Goal: Information Seeking & Learning: Learn about a topic

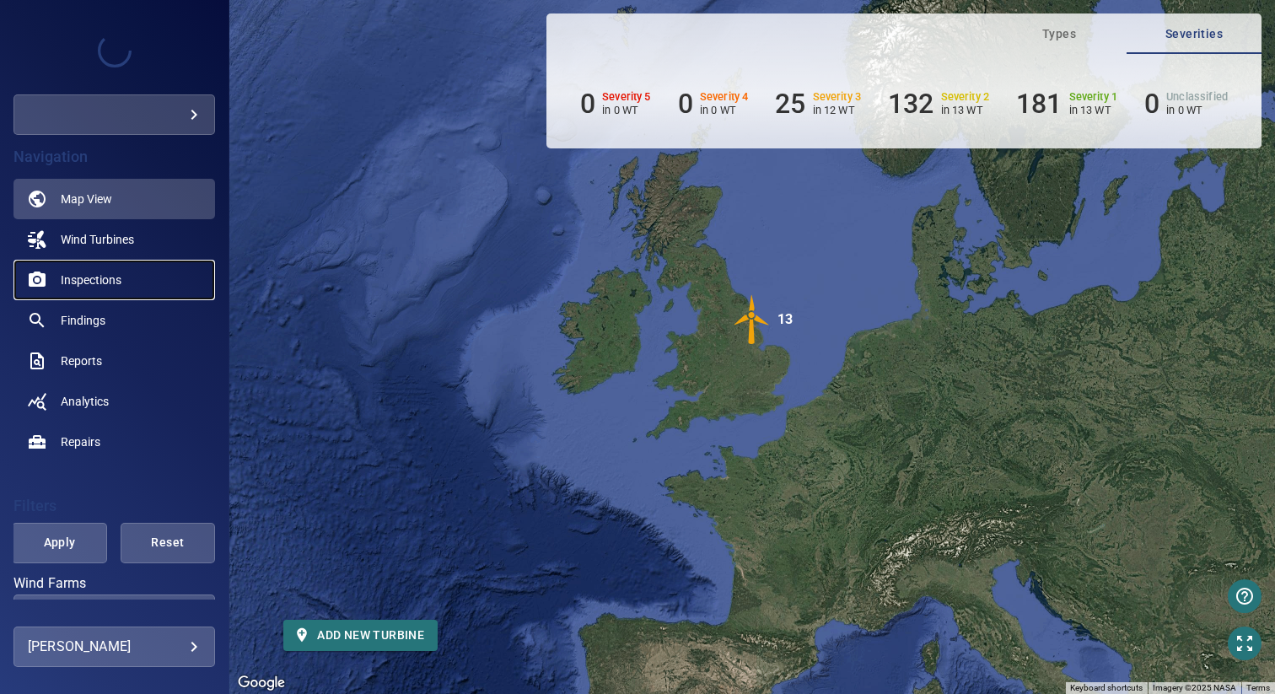
click at [96, 288] on span "Inspections" at bounding box center [91, 280] width 61 height 17
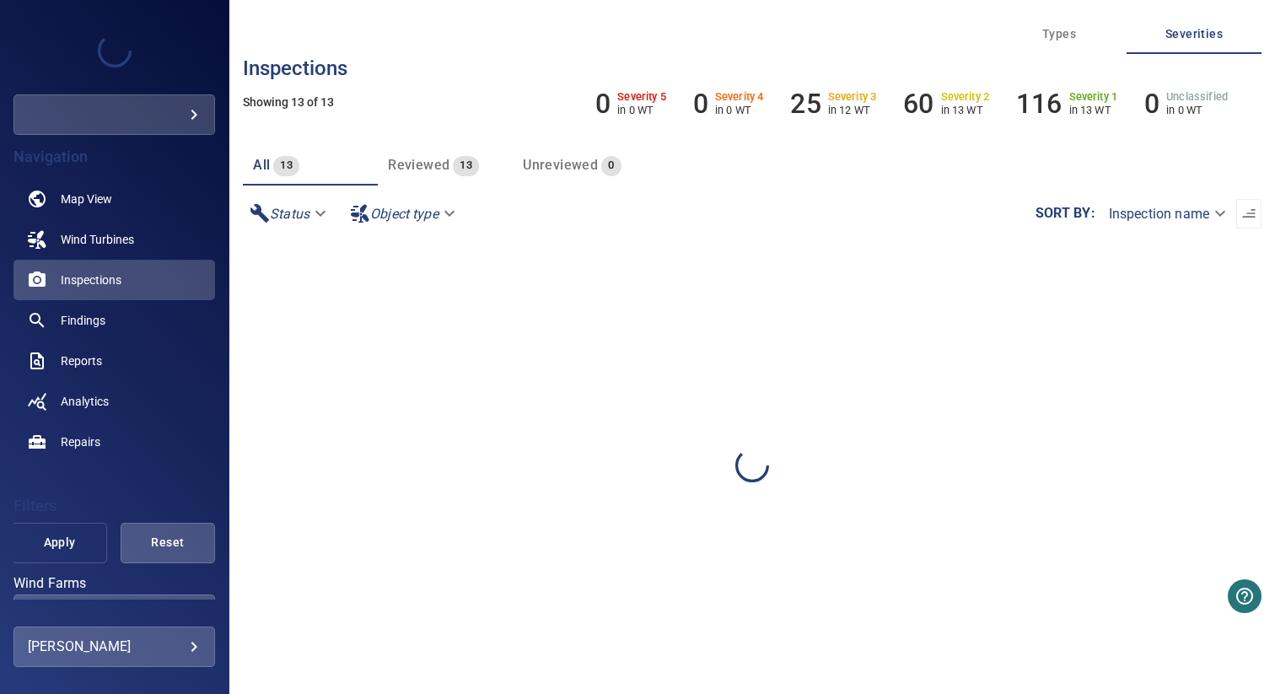
scroll to position [181, 0]
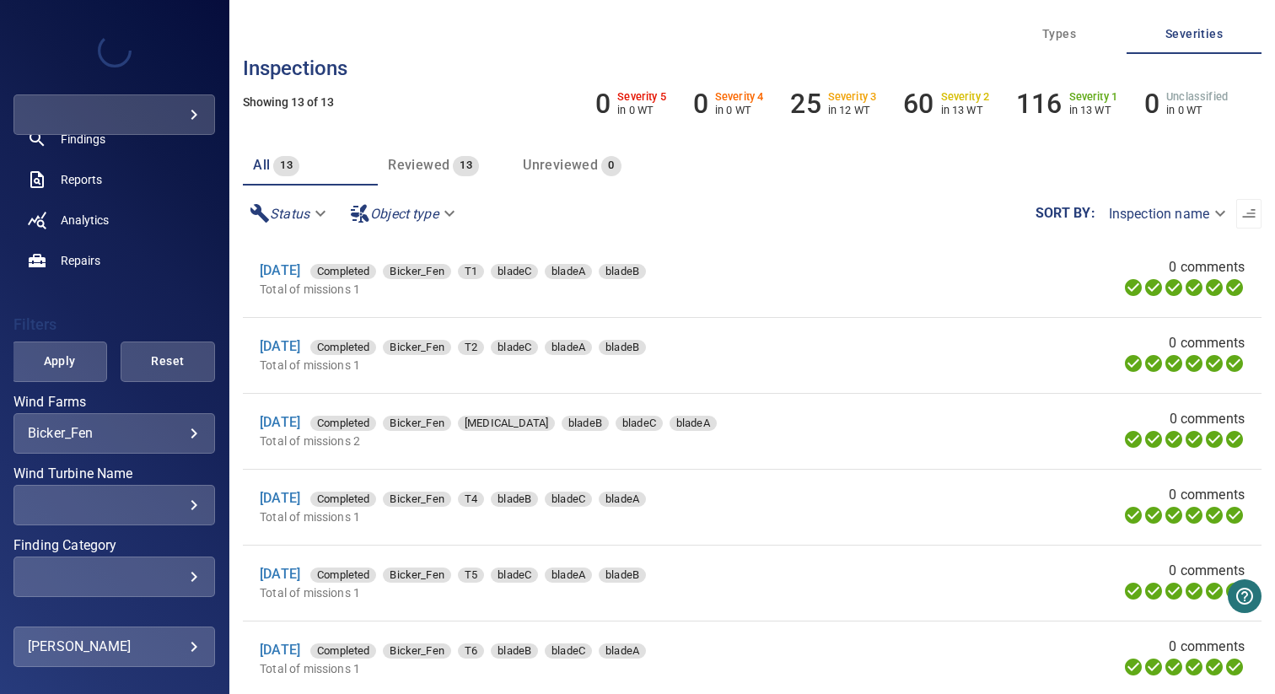
click at [99, 438] on body "**********" at bounding box center [637, 347] width 1275 height 694
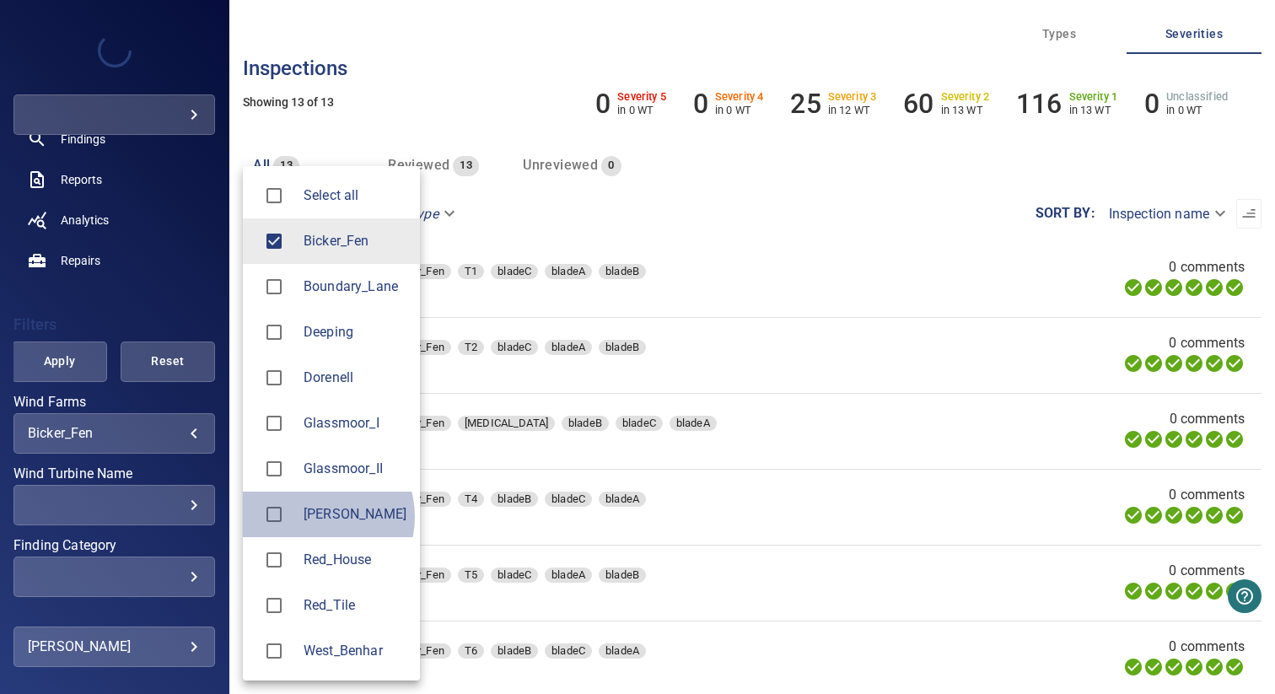
click at [313, 517] on span "[PERSON_NAME]" at bounding box center [355, 514] width 103 height 20
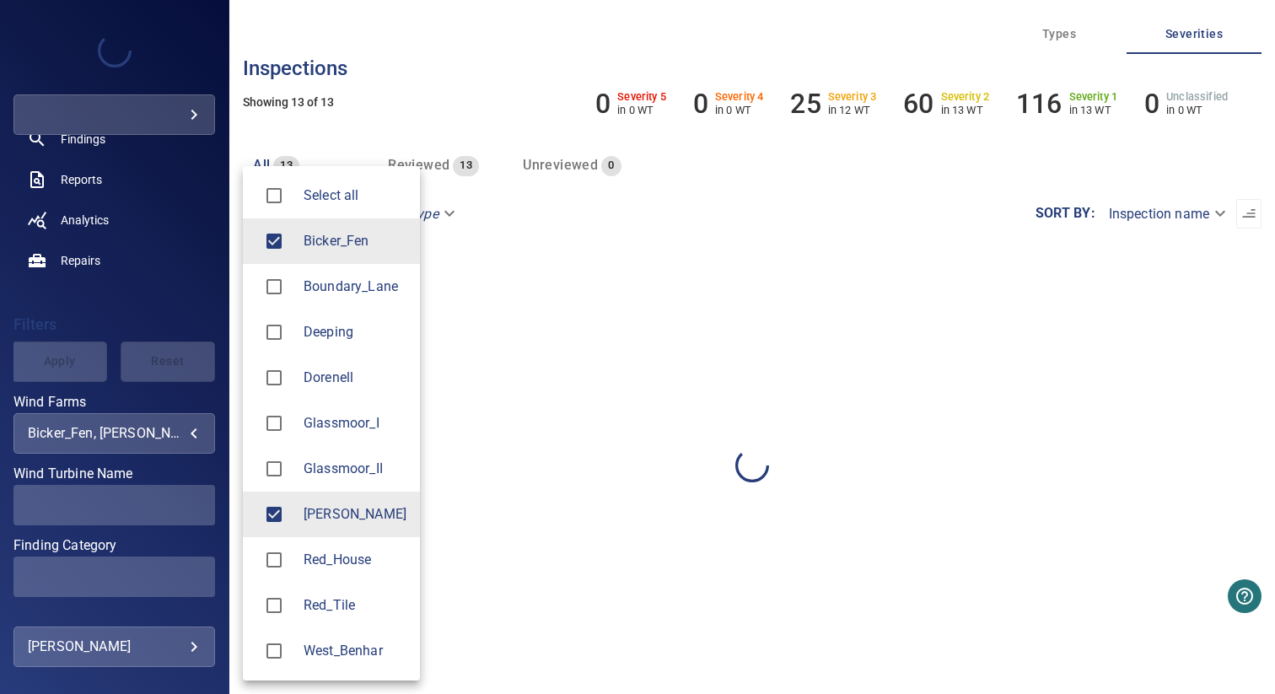
click at [307, 238] on span "Bicker_Fen" at bounding box center [355, 241] width 103 height 20
type input "*******"
click at [116, 362] on div at bounding box center [637, 347] width 1275 height 694
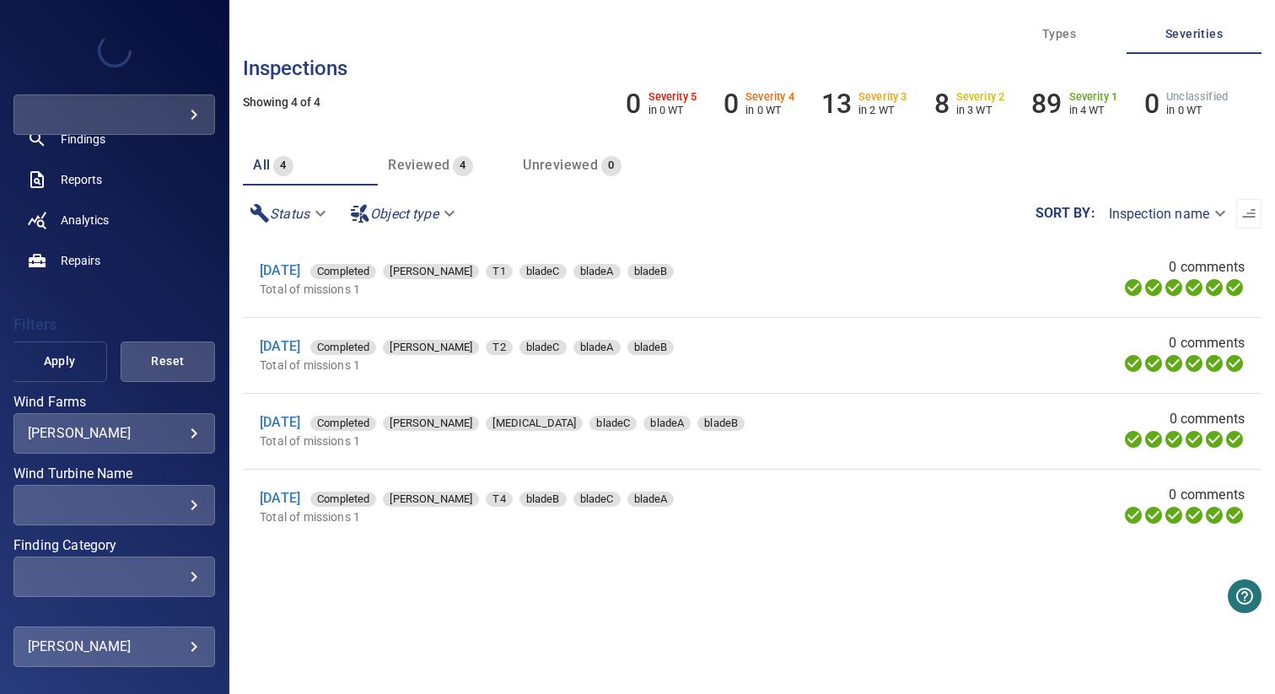
click at [56, 366] on span "Apply" at bounding box center [59, 361] width 52 height 21
click at [300, 349] on link "[DATE]" at bounding box center [280, 346] width 40 height 16
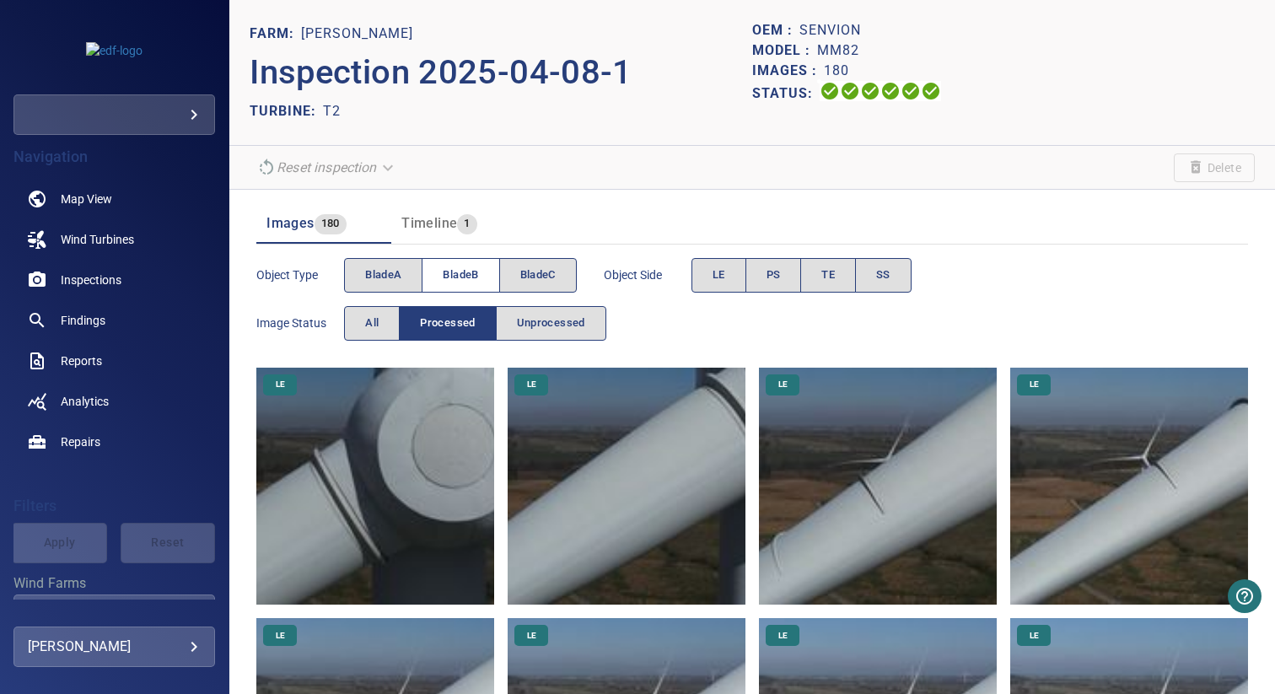
click at [443, 289] on button "bladeB" at bounding box center [461, 275] width 78 height 35
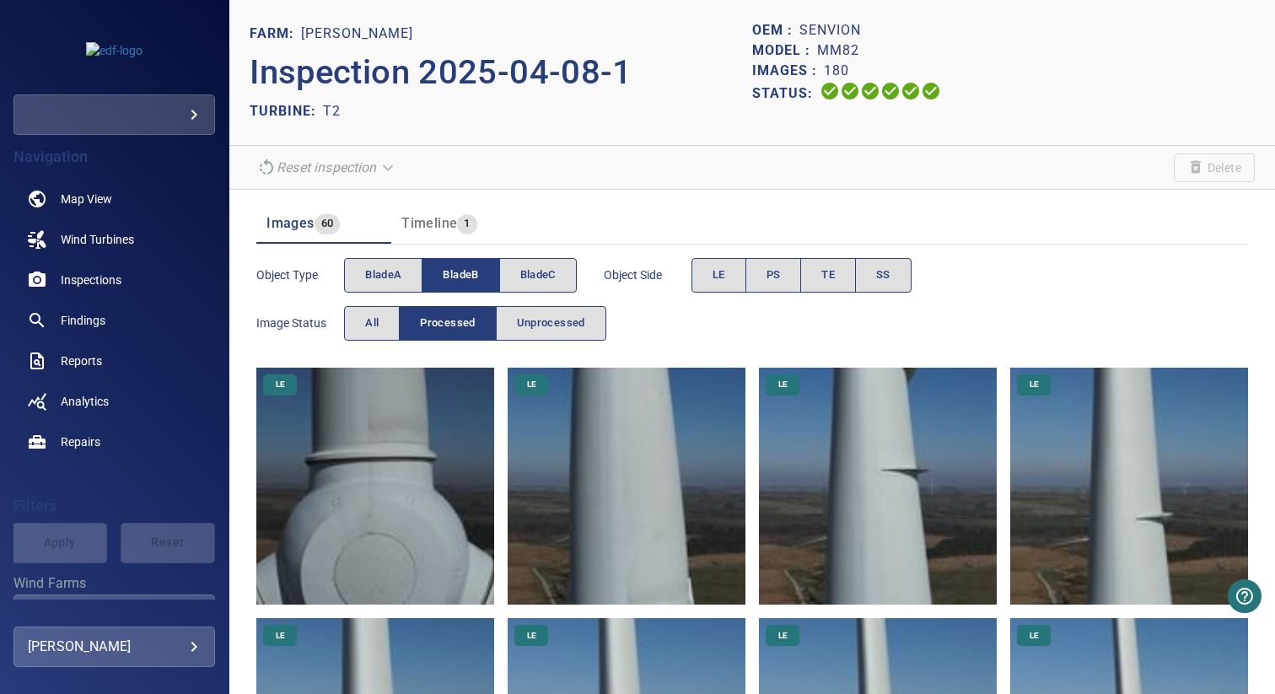
click at [411, 428] on img at bounding box center [375, 487] width 238 height 238
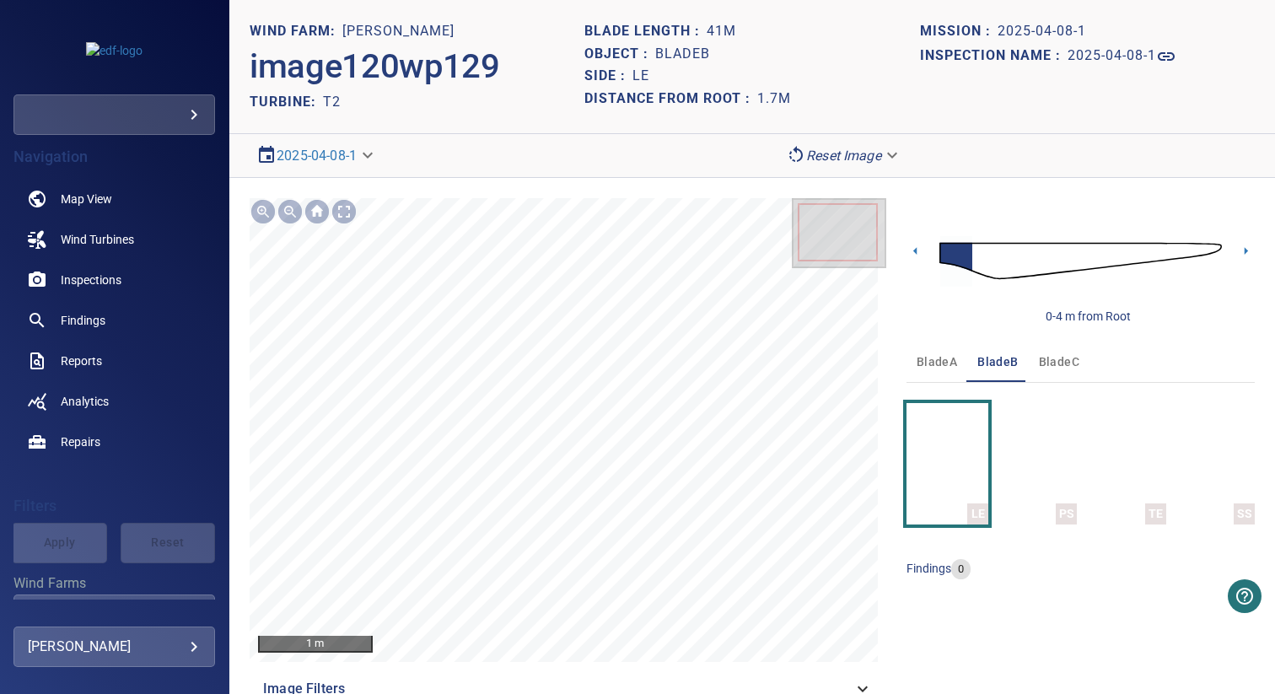
scroll to position [35, 0]
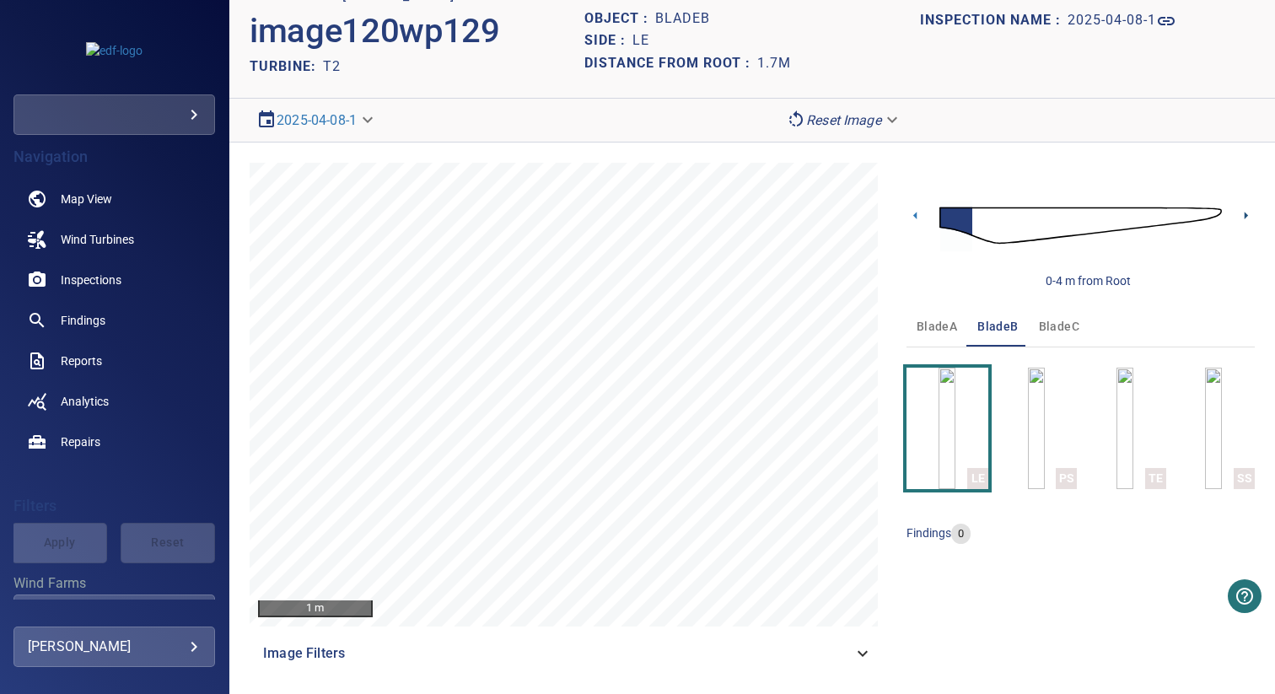
click at [1245, 218] on icon at bounding box center [1246, 216] width 3 height 8
click at [1237, 220] on icon at bounding box center [1246, 216] width 18 height 18
click at [1028, 423] on img "button" at bounding box center [1036, 428] width 17 height 121
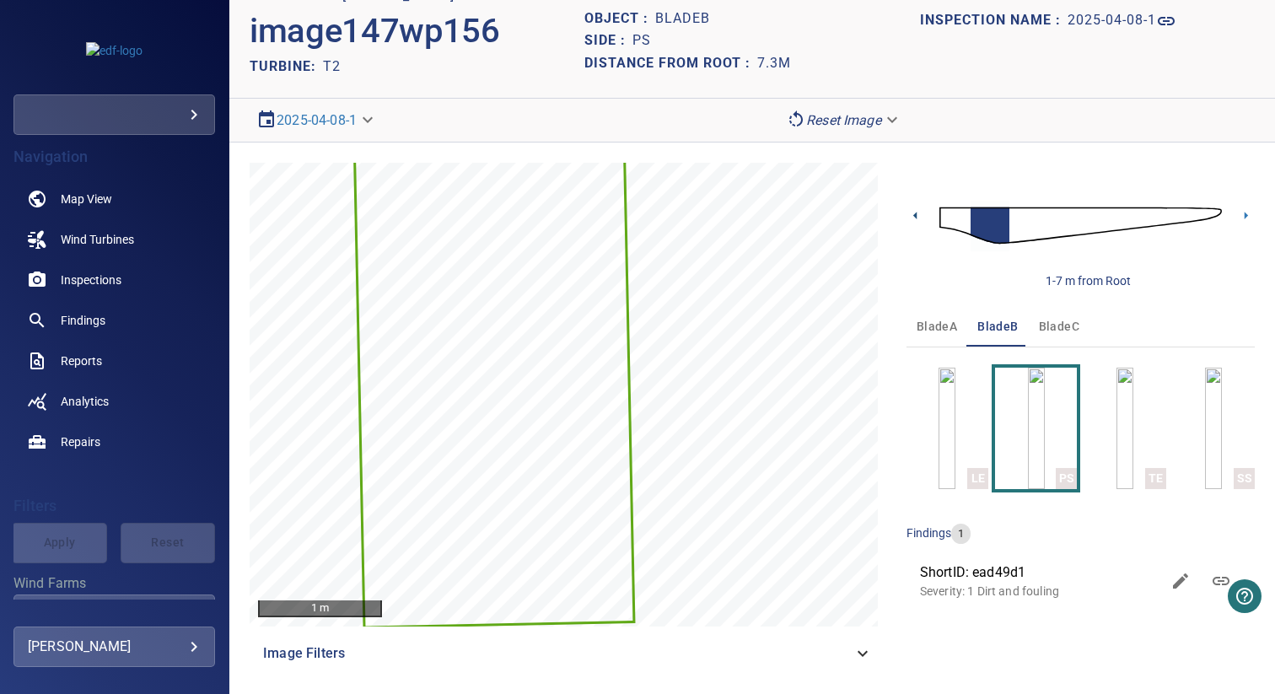
click at [911, 215] on icon at bounding box center [916, 216] width 18 height 18
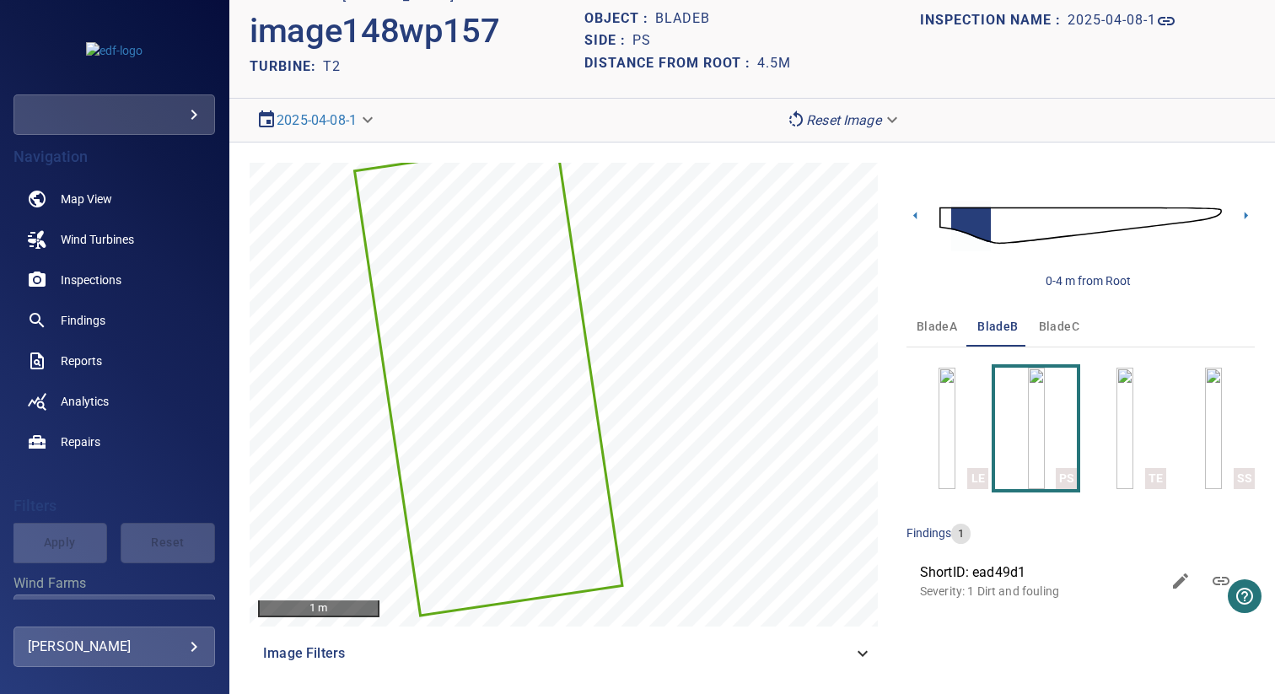
click at [911, 215] on icon at bounding box center [916, 216] width 18 height 18
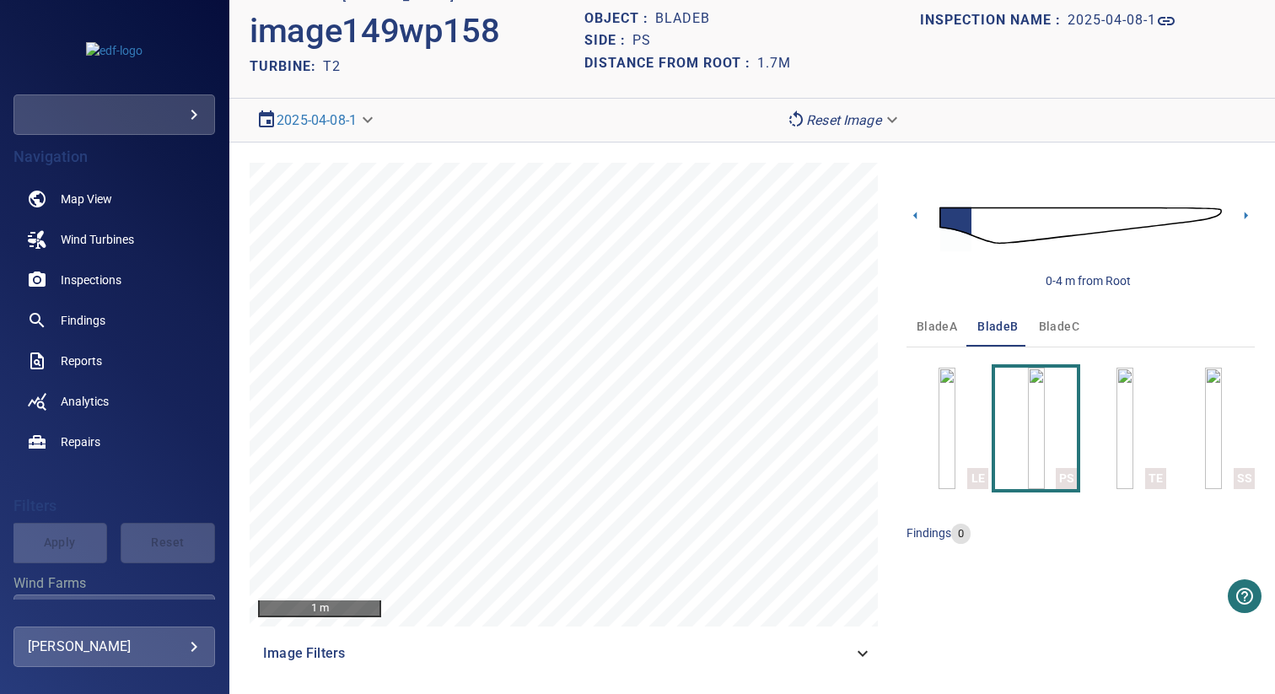
click at [1205, 411] on img "button" at bounding box center [1213, 428] width 17 height 121
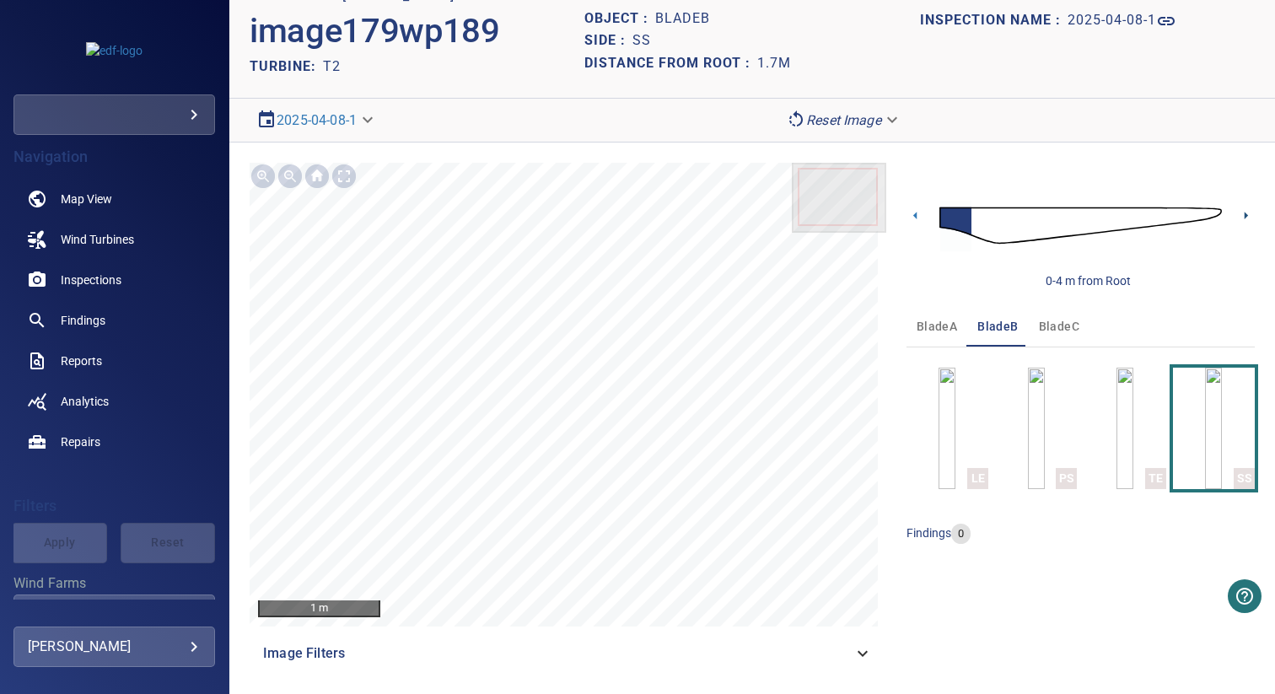
click at [1237, 212] on icon at bounding box center [1246, 216] width 18 height 18
click at [1245, 217] on icon at bounding box center [1246, 216] width 3 height 8
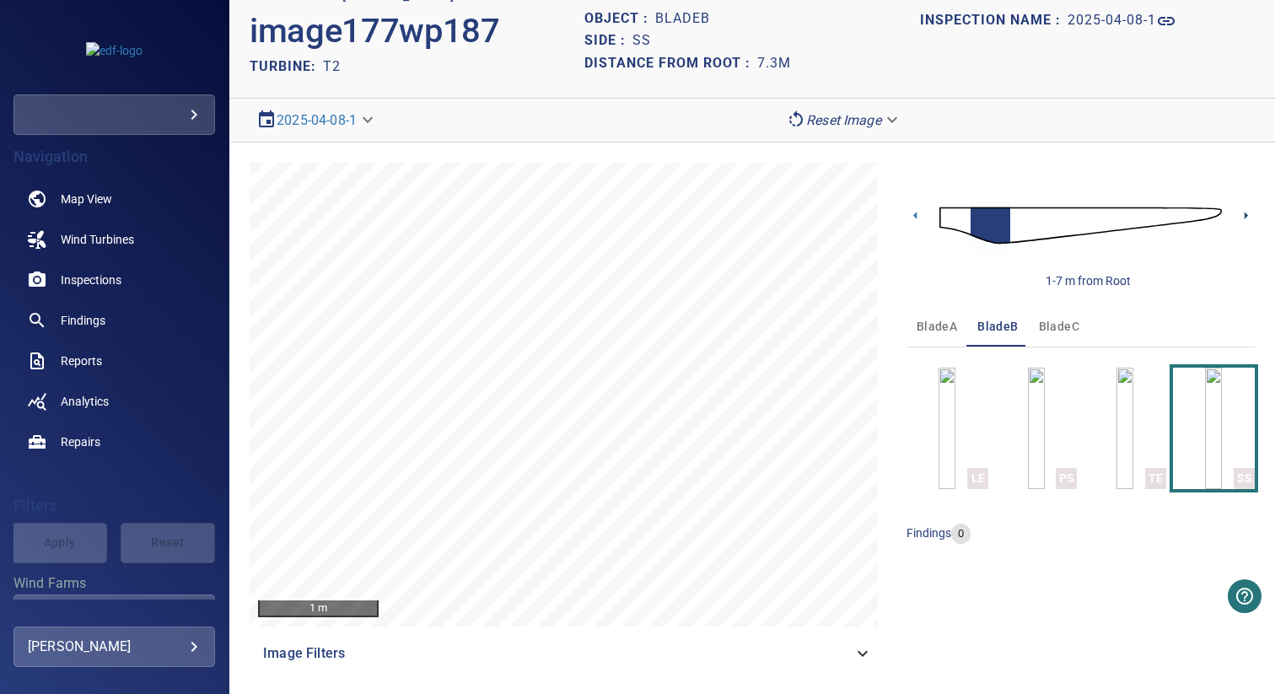
click at [1237, 215] on icon at bounding box center [1246, 216] width 18 height 18
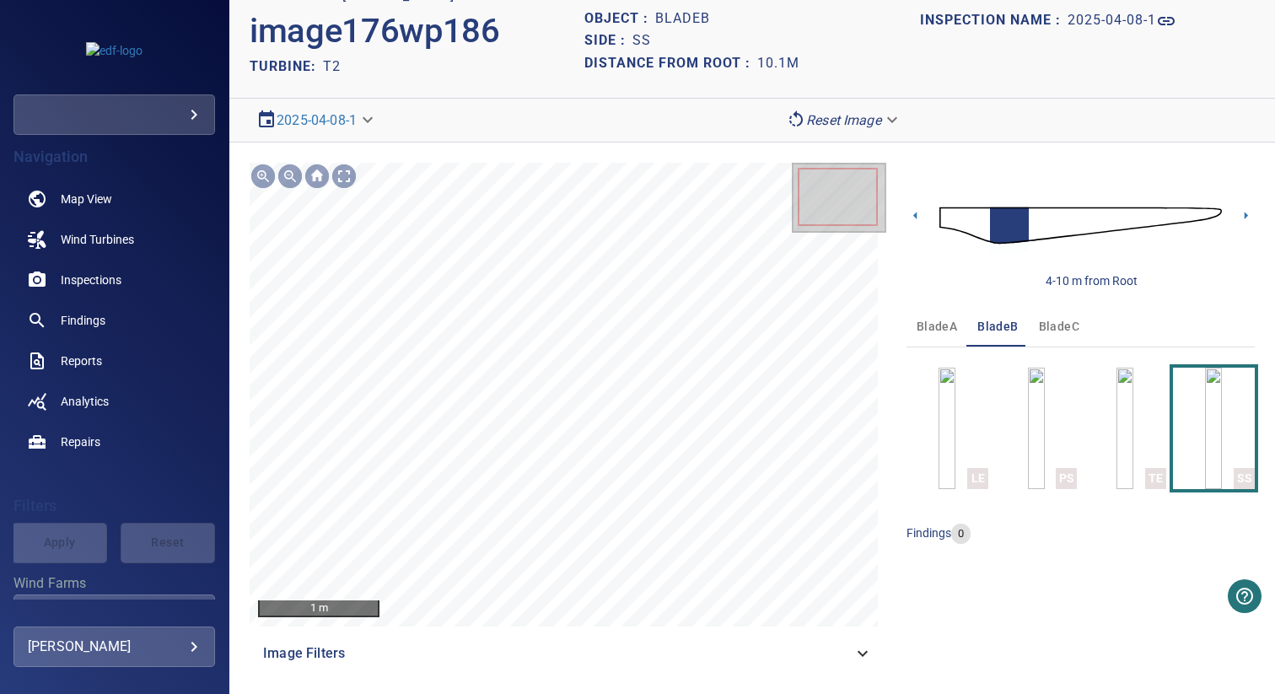
click at [1237, 215] on icon at bounding box center [1246, 216] width 18 height 18
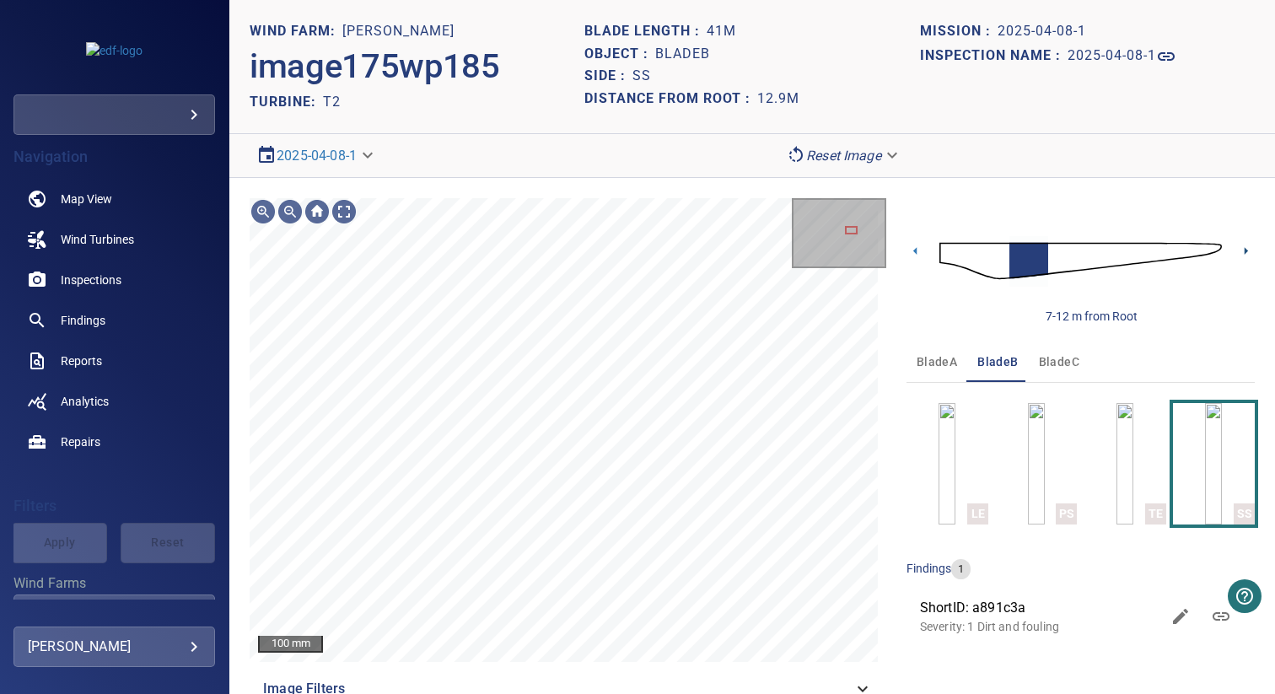
click at [1237, 253] on icon at bounding box center [1246, 251] width 18 height 18
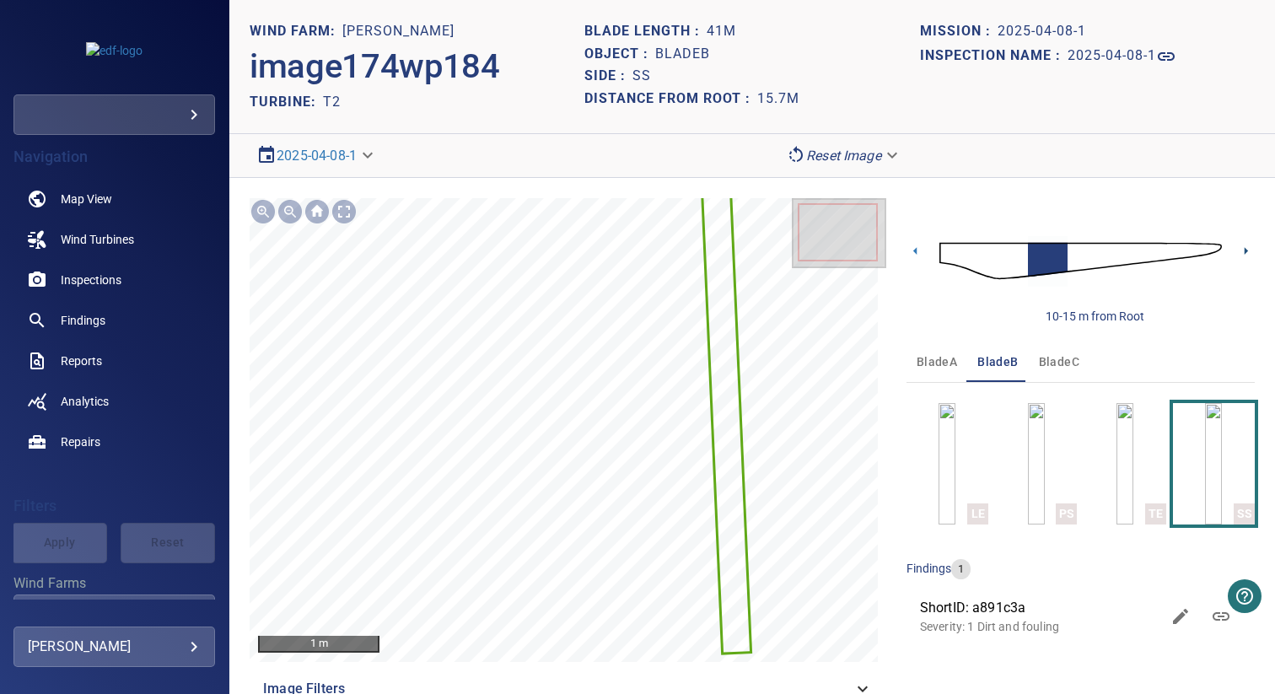
click at [1245, 250] on icon at bounding box center [1246, 251] width 3 height 8
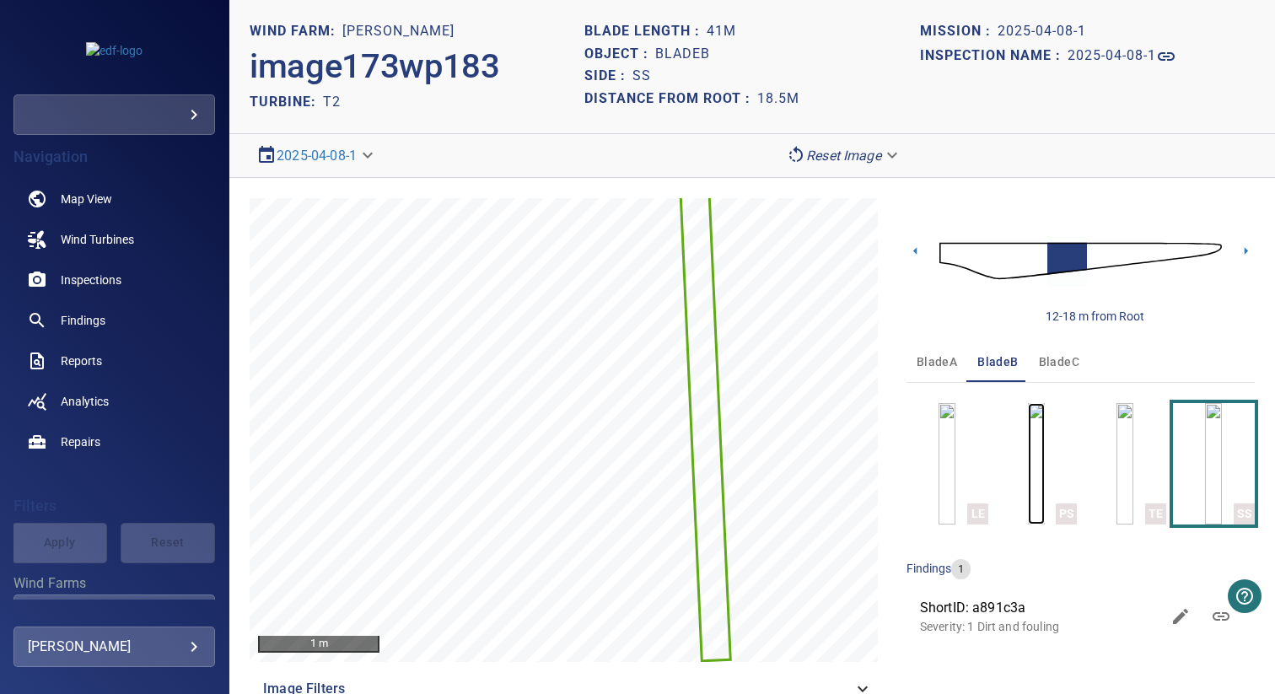
click at [1028, 455] on img "button" at bounding box center [1036, 463] width 17 height 121
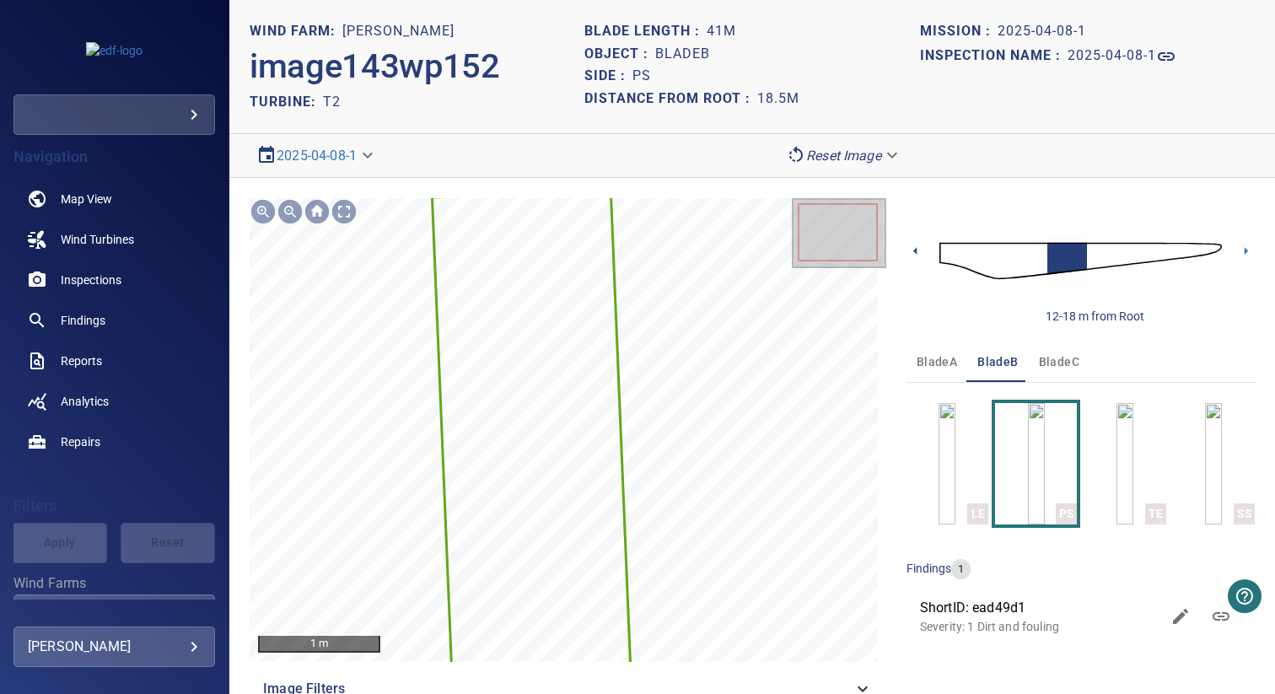
click at [913, 250] on icon at bounding box center [914, 251] width 3 height 8
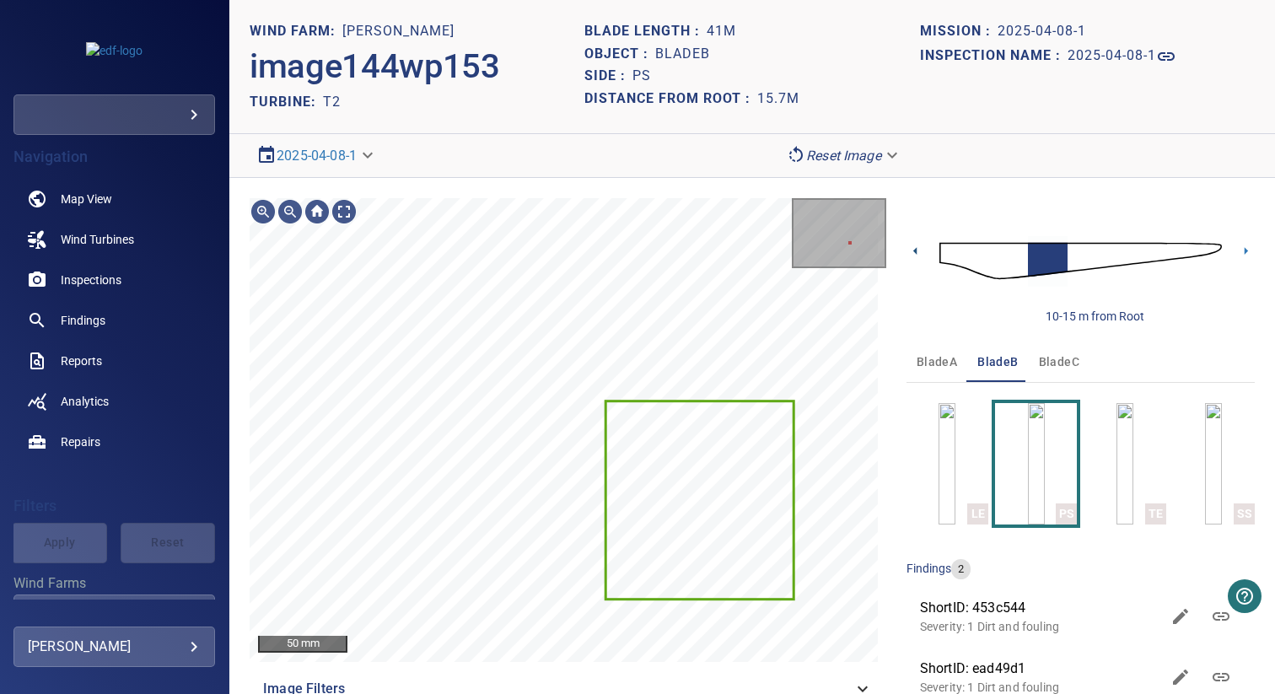
click at [907, 253] on icon at bounding box center [916, 251] width 18 height 18
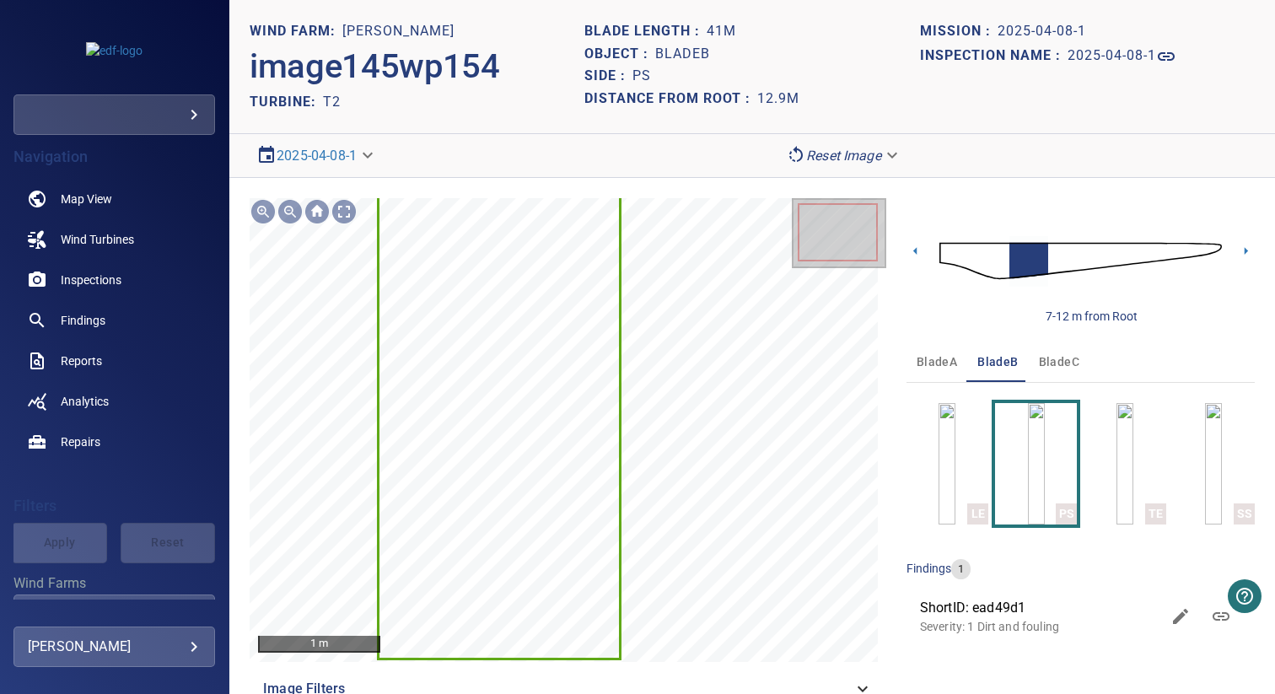
click at [1128, 174] on section "**********" at bounding box center [752, 156] width 1046 height 44
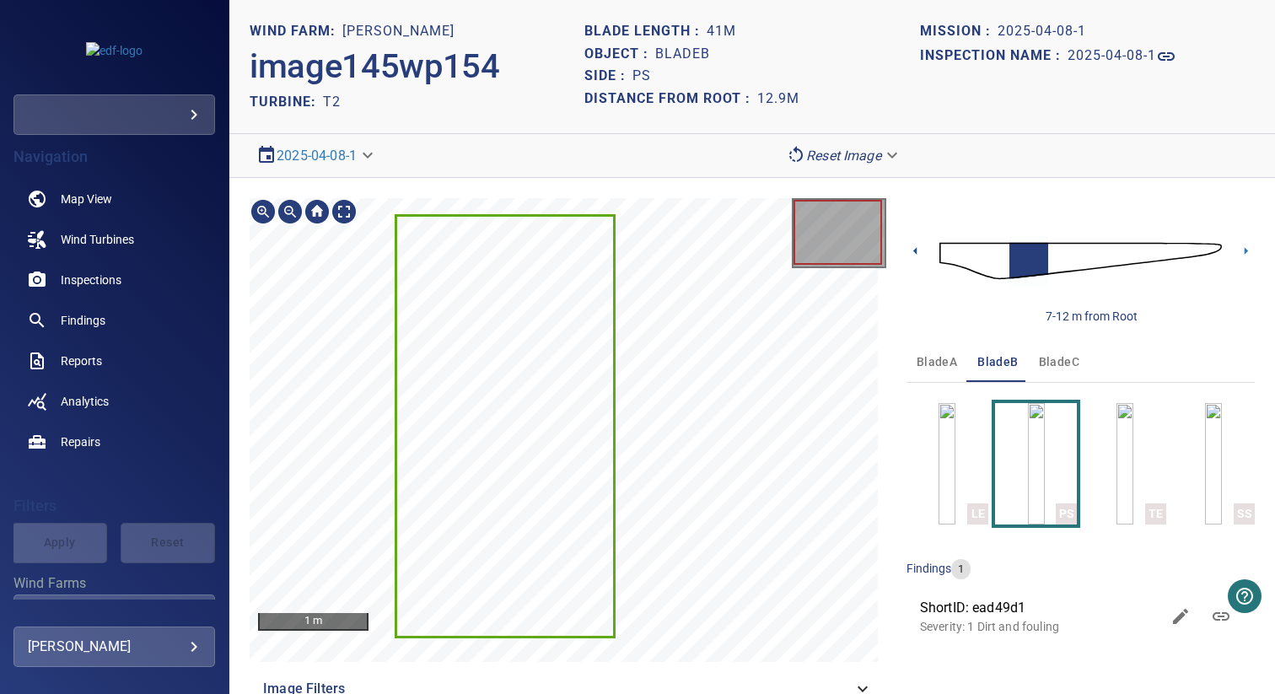
click at [911, 252] on icon at bounding box center [916, 251] width 18 height 18
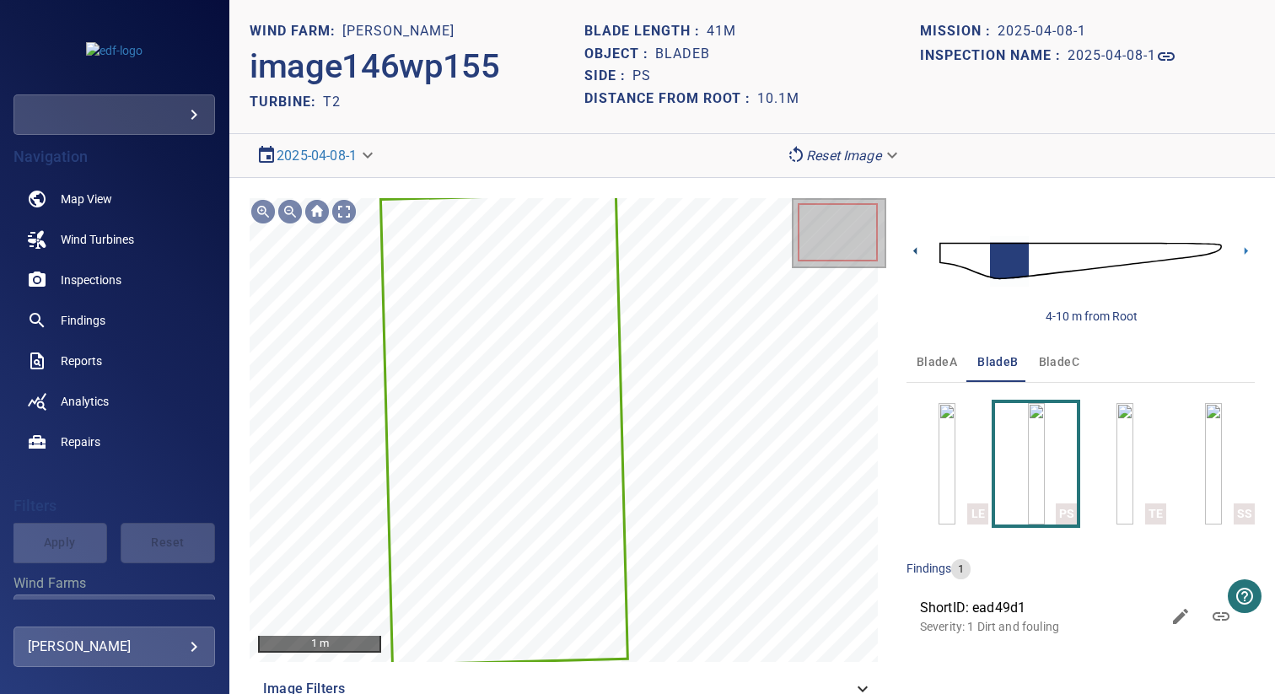
click at [907, 256] on icon at bounding box center [916, 251] width 18 height 18
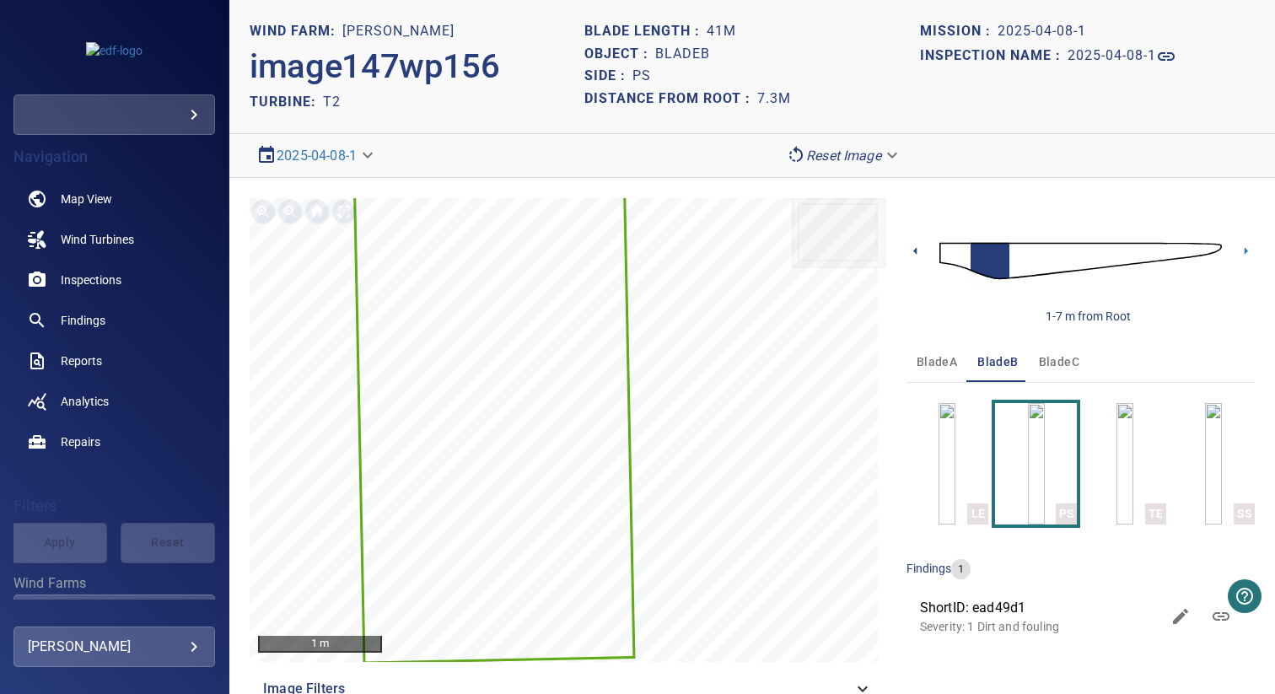
click at [907, 248] on icon at bounding box center [916, 251] width 18 height 18
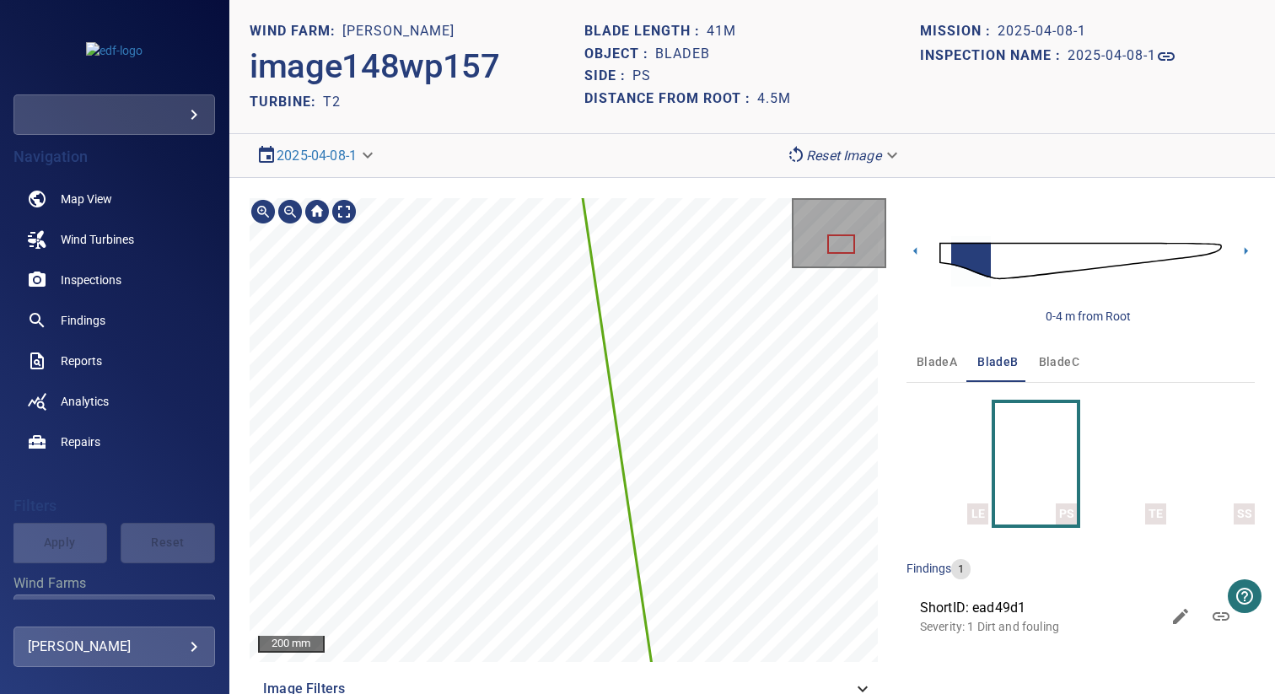
click at [687, 131] on section "**********" at bounding box center [752, 347] width 1046 height 694
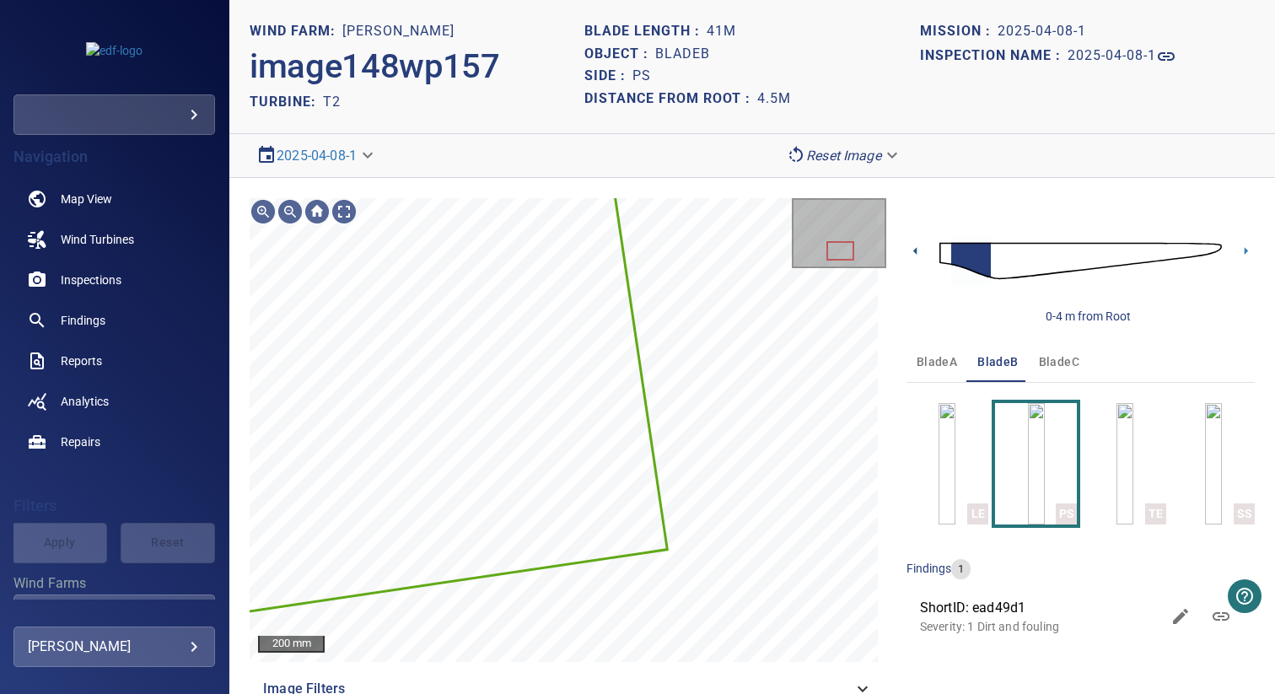
click at [913, 251] on icon at bounding box center [914, 251] width 3 height 8
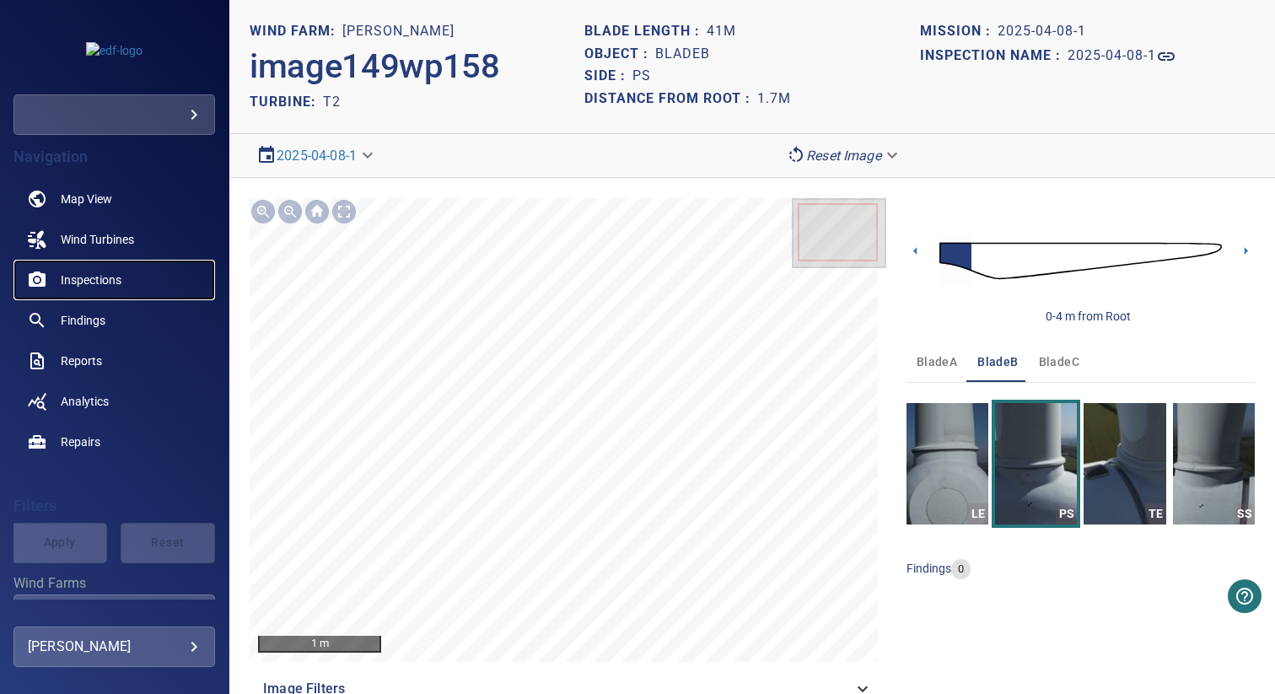
click at [97, 288] on link "Inspections" at bounding box center [114, 280] width 202 height 40
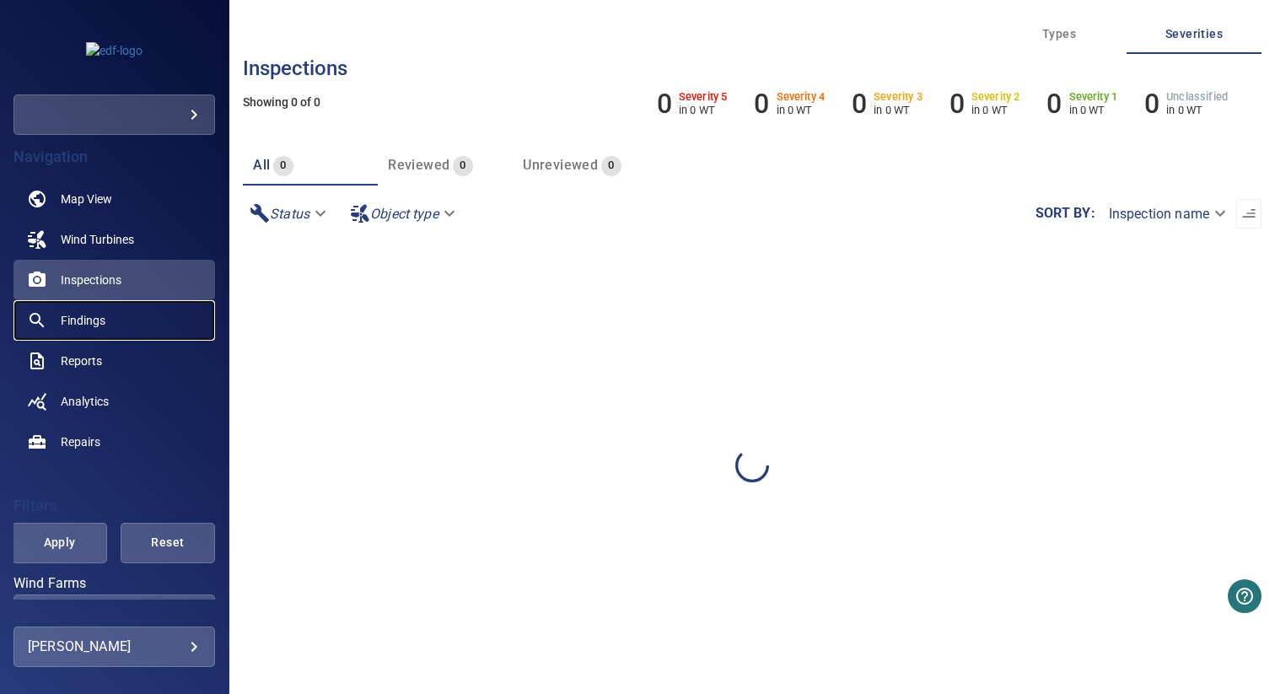
click at [90, 320] on span "Findings" at bounding box center [83, 320] width 45 height 17
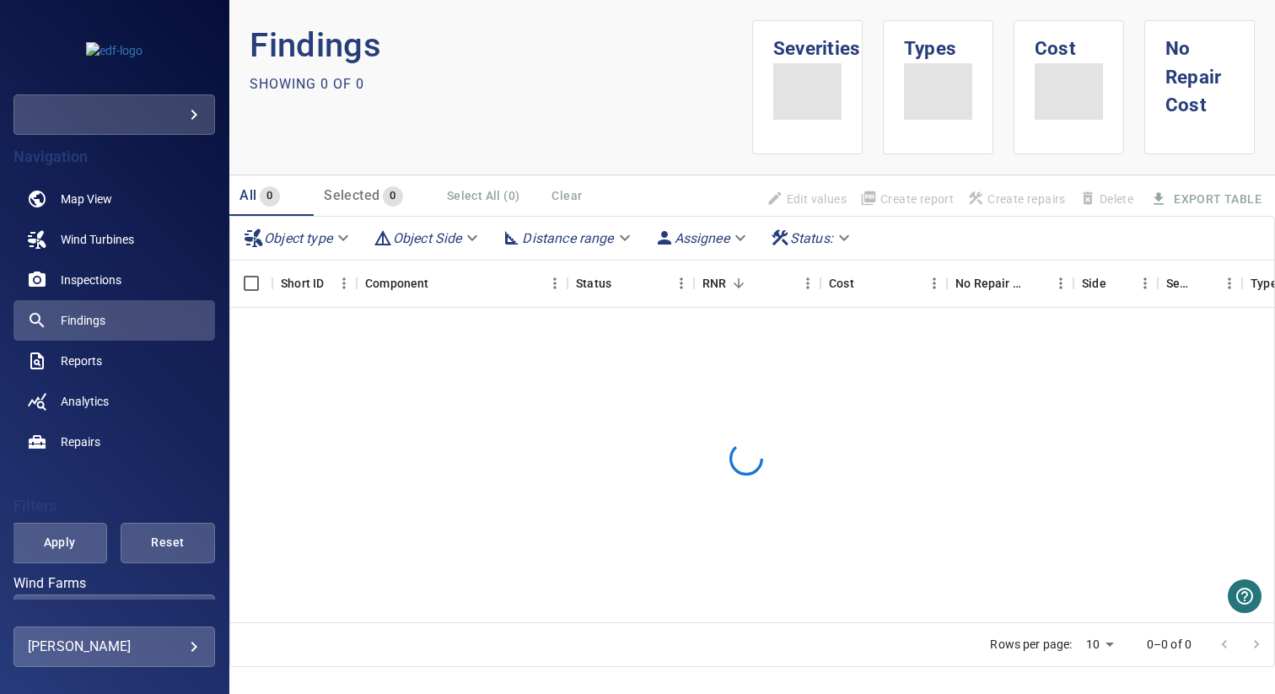
scroll to position [228, 0]
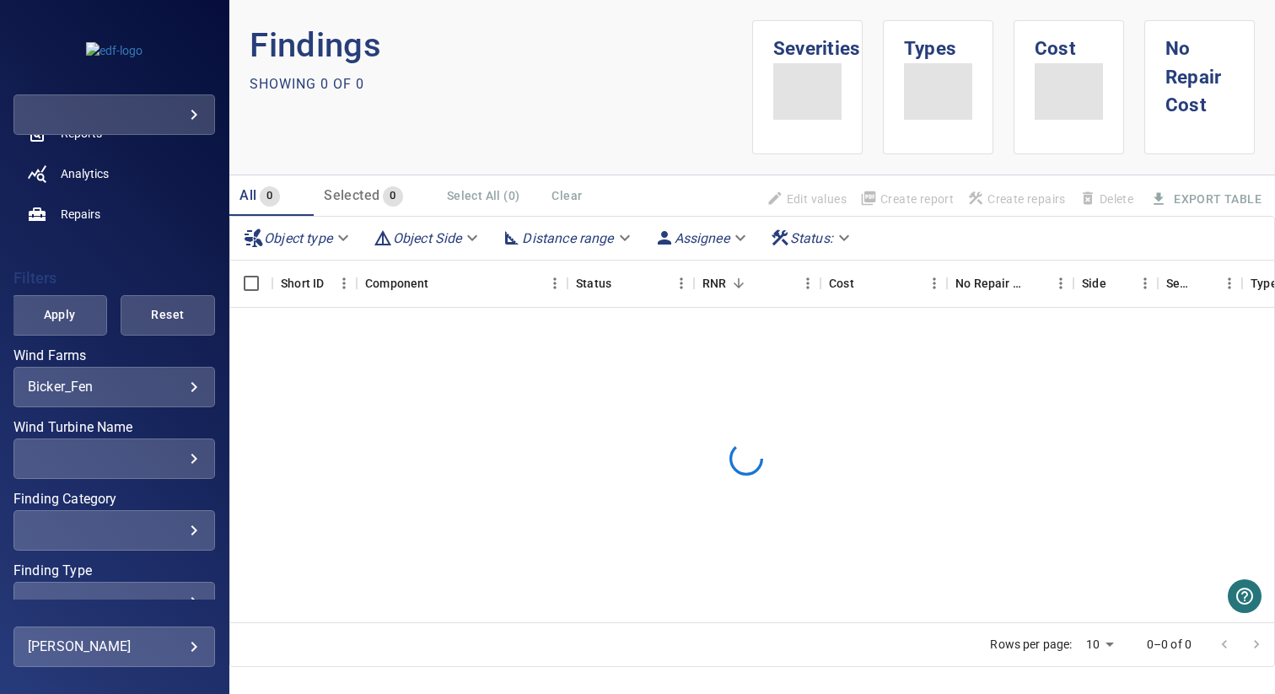
click at [120, 390] on body "**********" at bounding box center [637, 347] width 1275 height 694
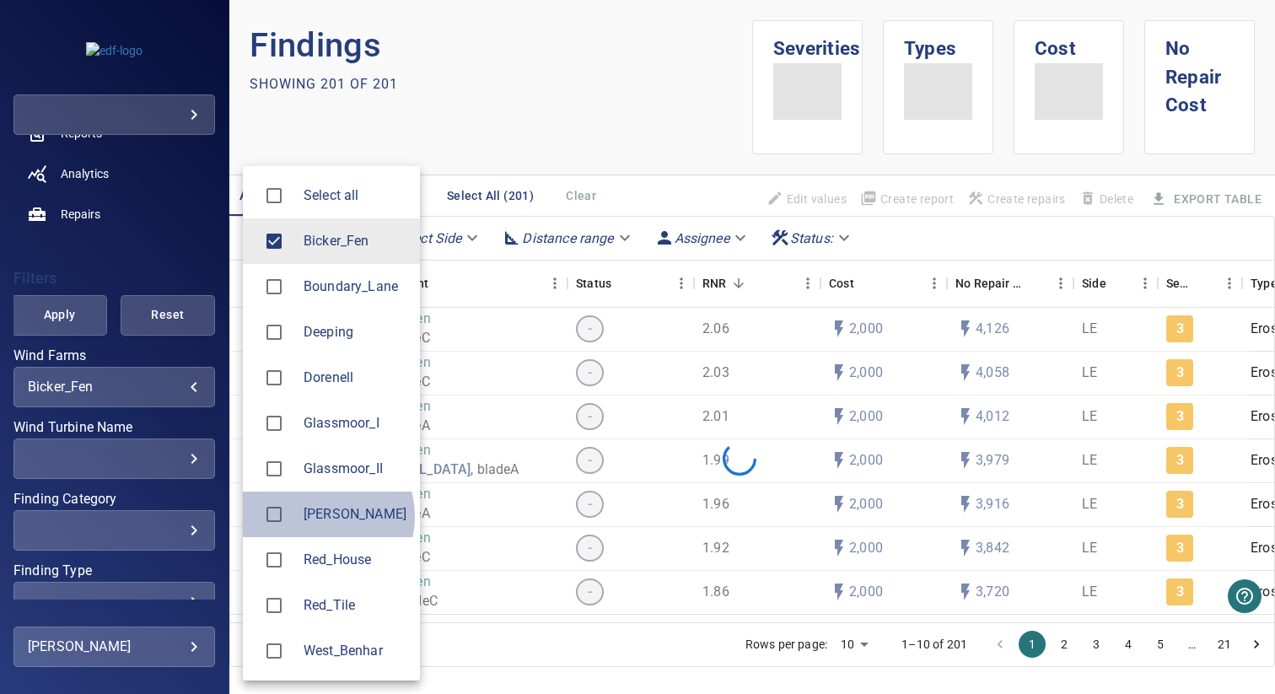
click at [314, 517] on span "[PERSON_NAME]" at bounding box center [355, 514] width 103 height 20
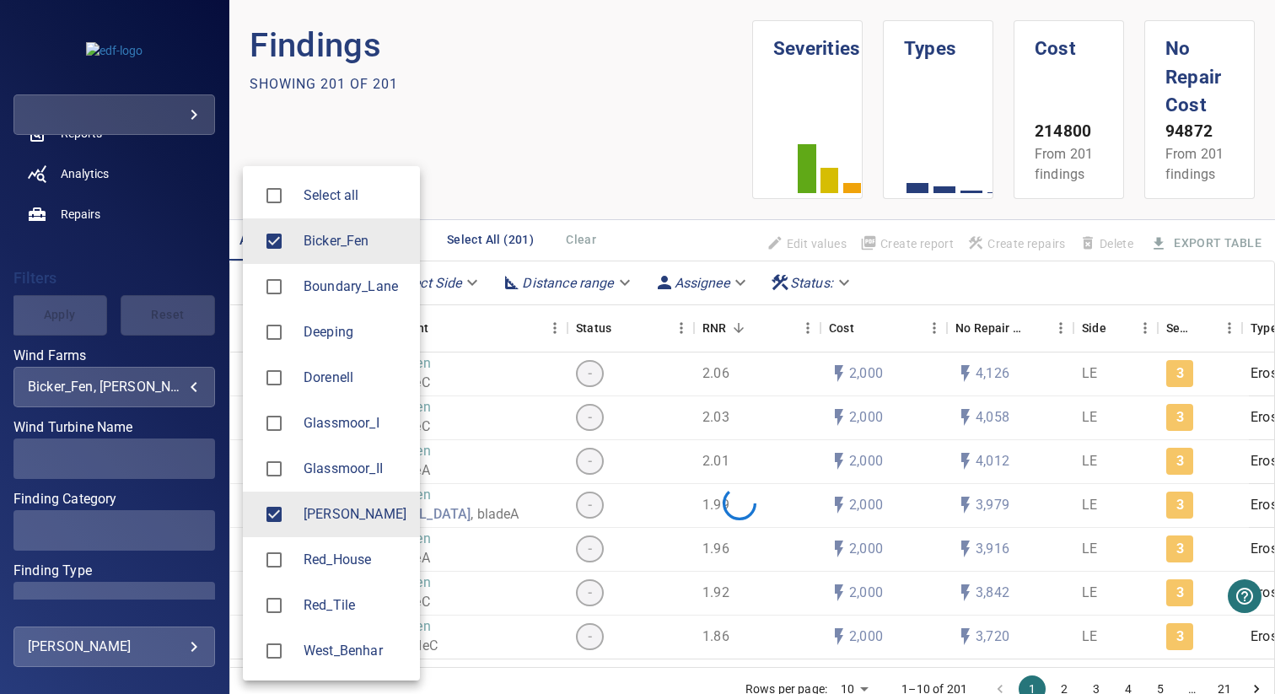
click at [306, 237] on span "Bicker_Fen" at bounding box center [355, 241] width 103 height 20
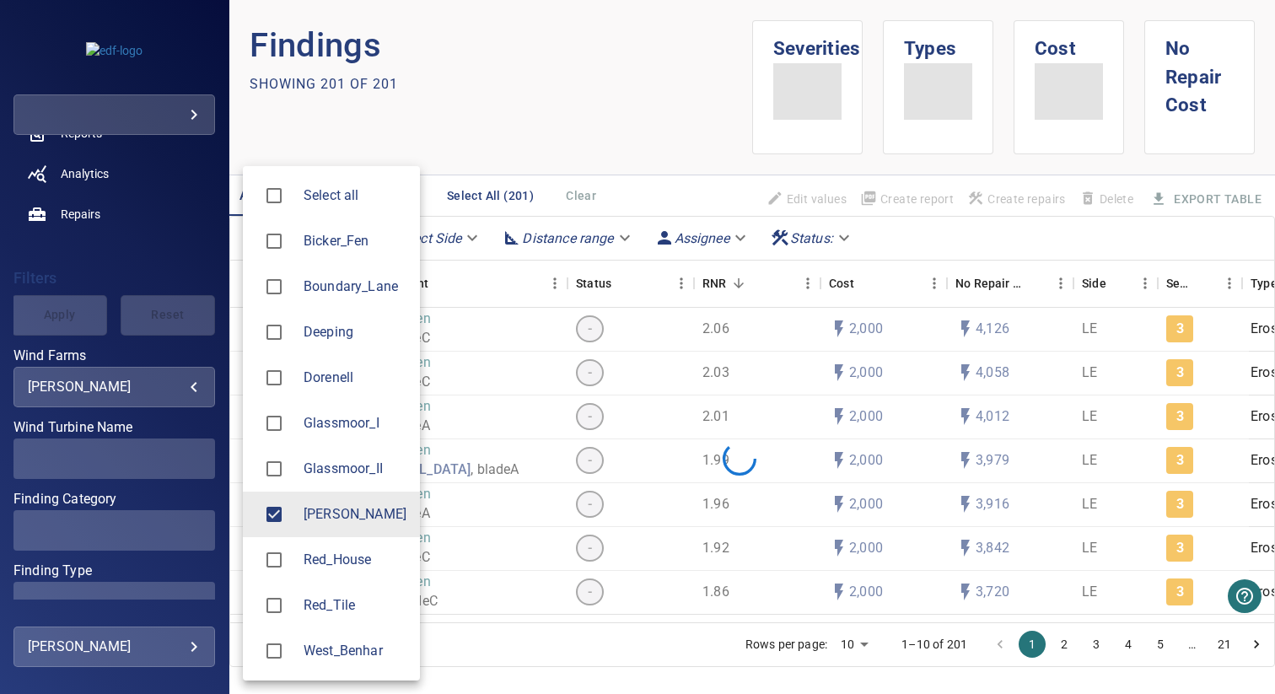
type input "*******"
click at [87, 344] on div at bounding box center [637, 347] width 1275 height 694
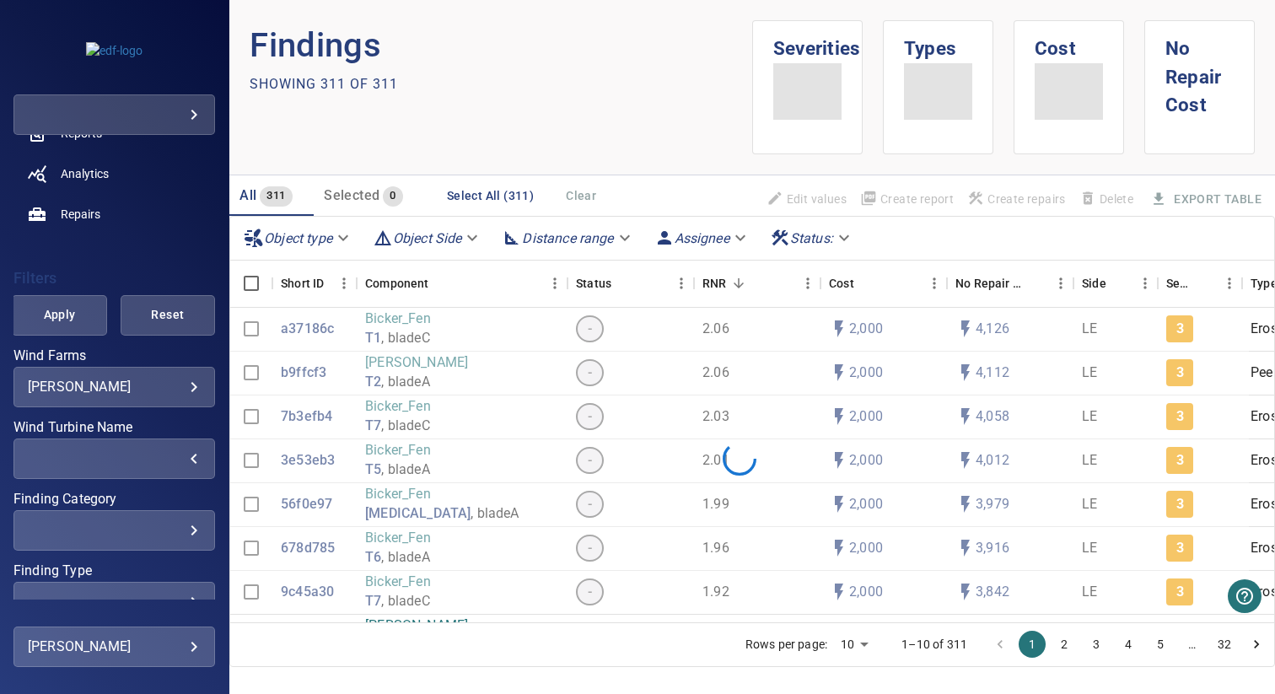
click at [150, 454] on div "​" at bounding box center [114, 458] width 173 height 16
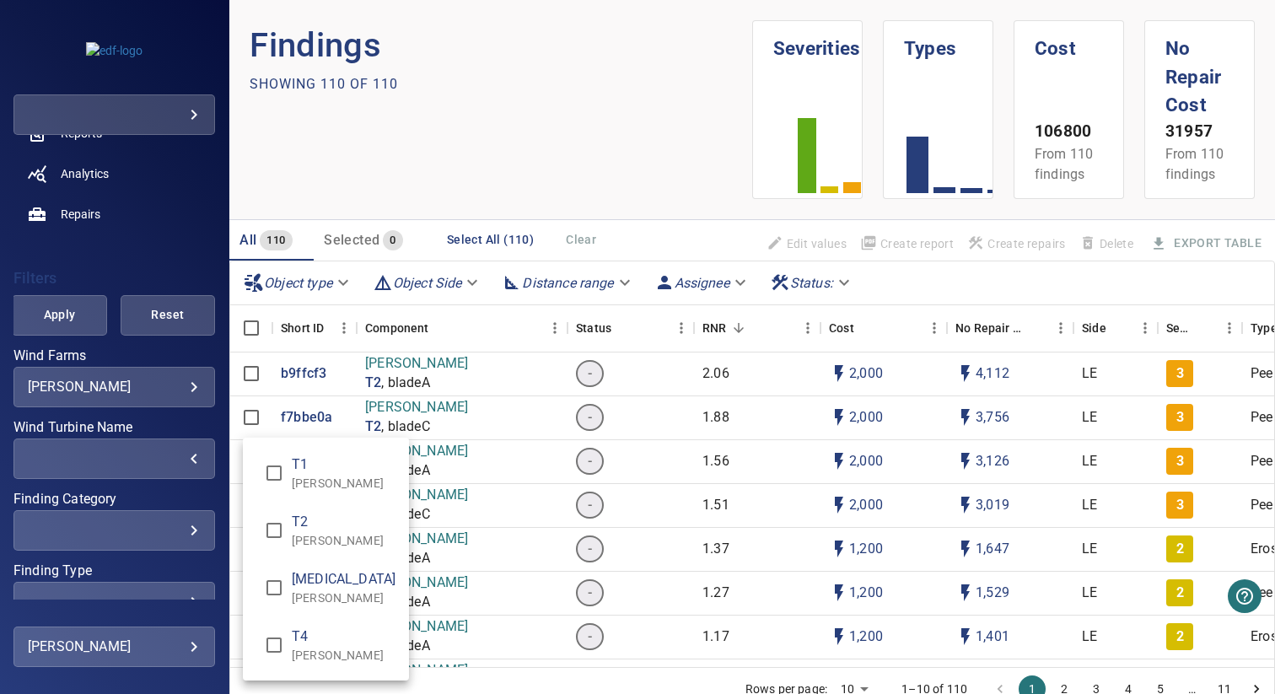
click at [325, 532] on p "[PERSON_NAME]" at bounding box center [344, 540] width 104 height 17
type input "**********"
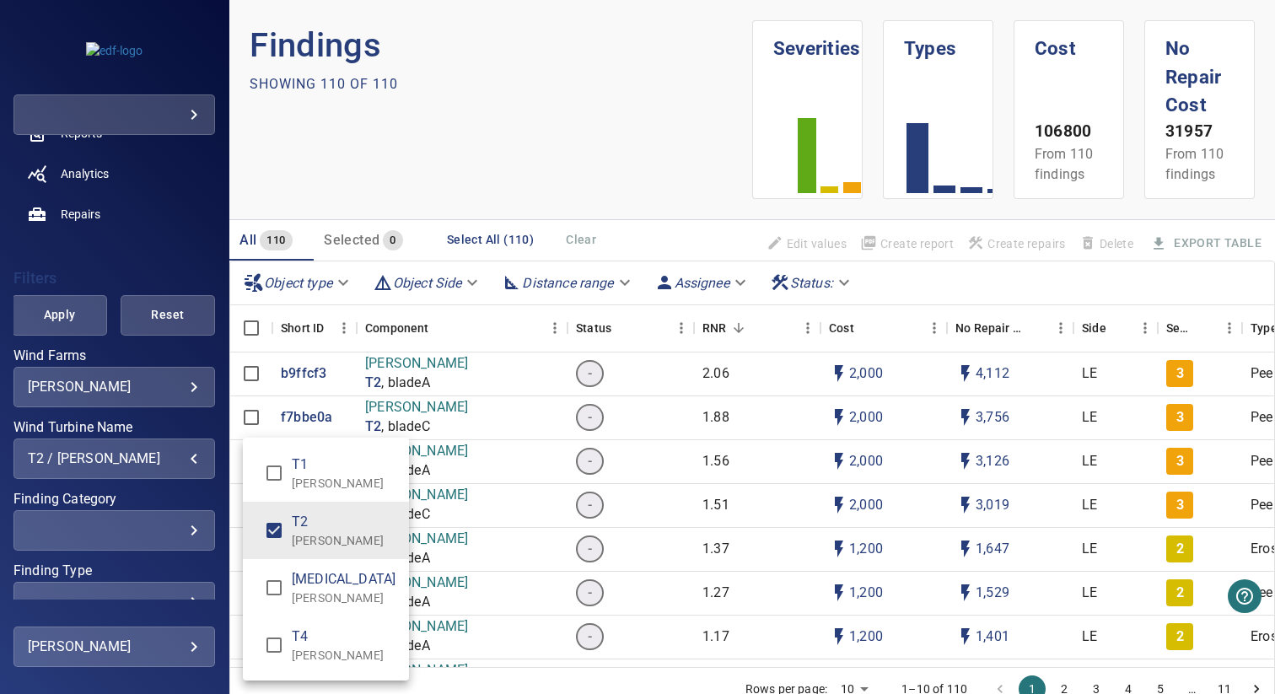
click at [326, 192] on div "Wind Turbine Name" at bounding box center [637, 347] width 1275 height 694
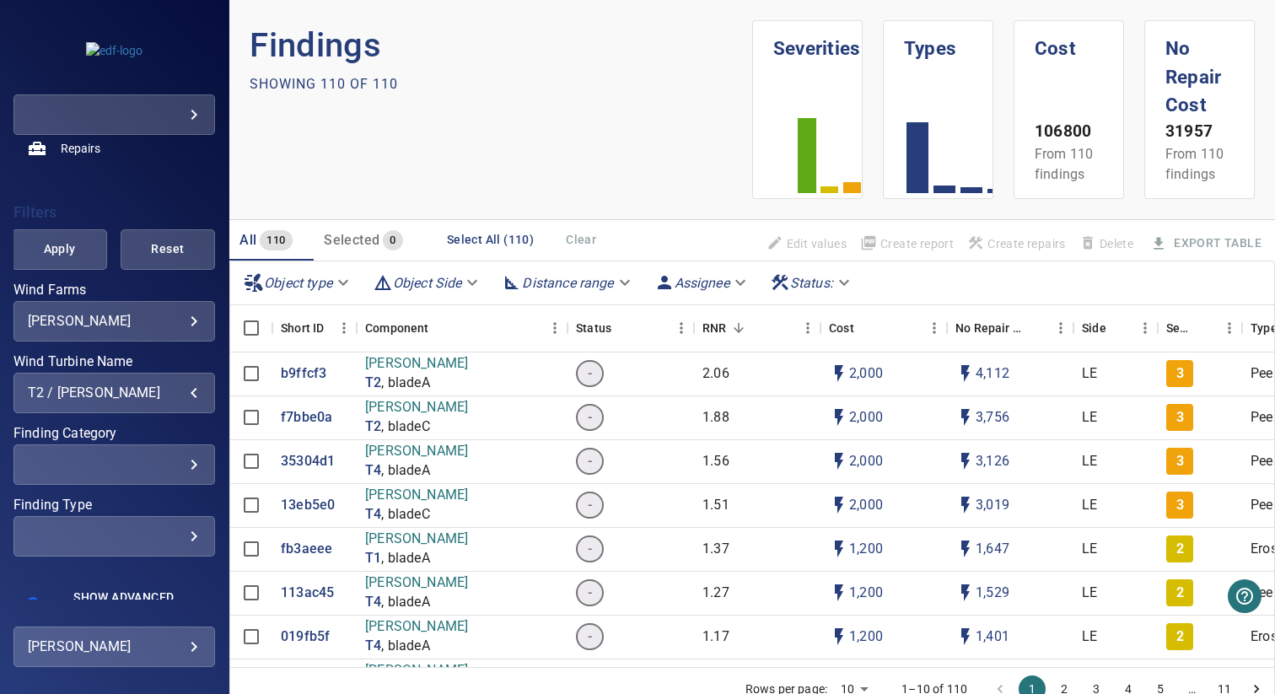
scroll to position [318, 0]
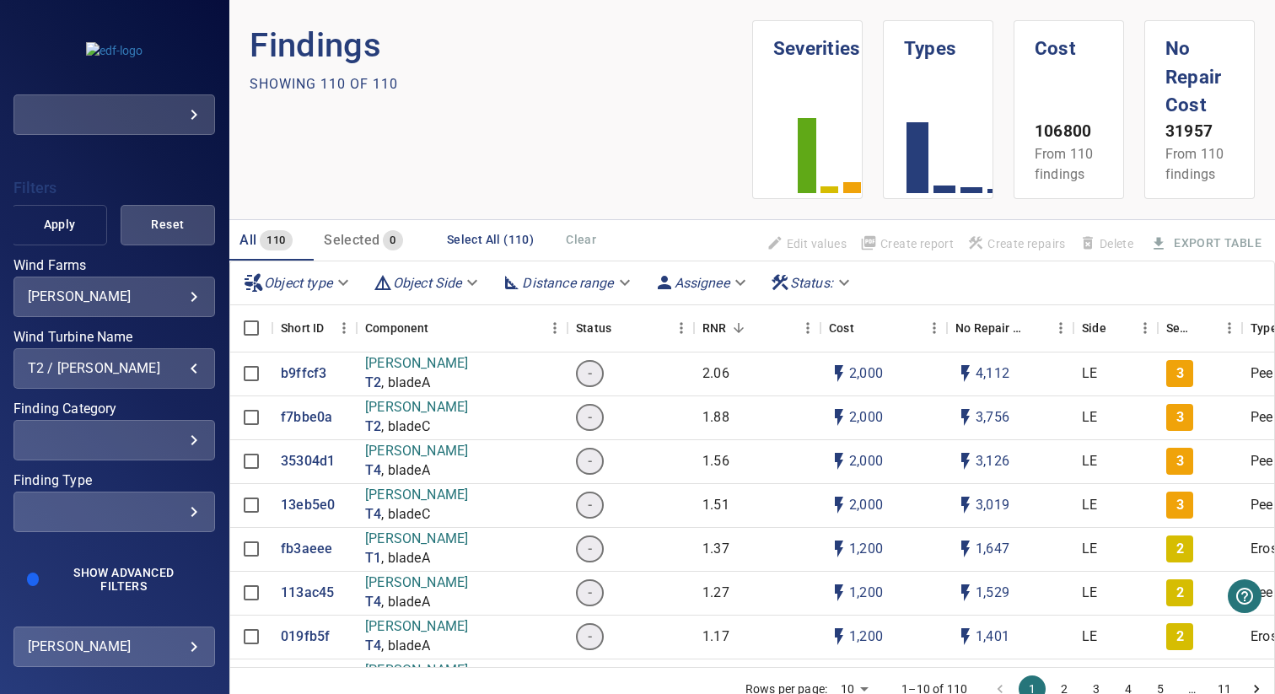
click at [52, 239] on button "Apply" at bounding box center [59, 225] width 94 height 40
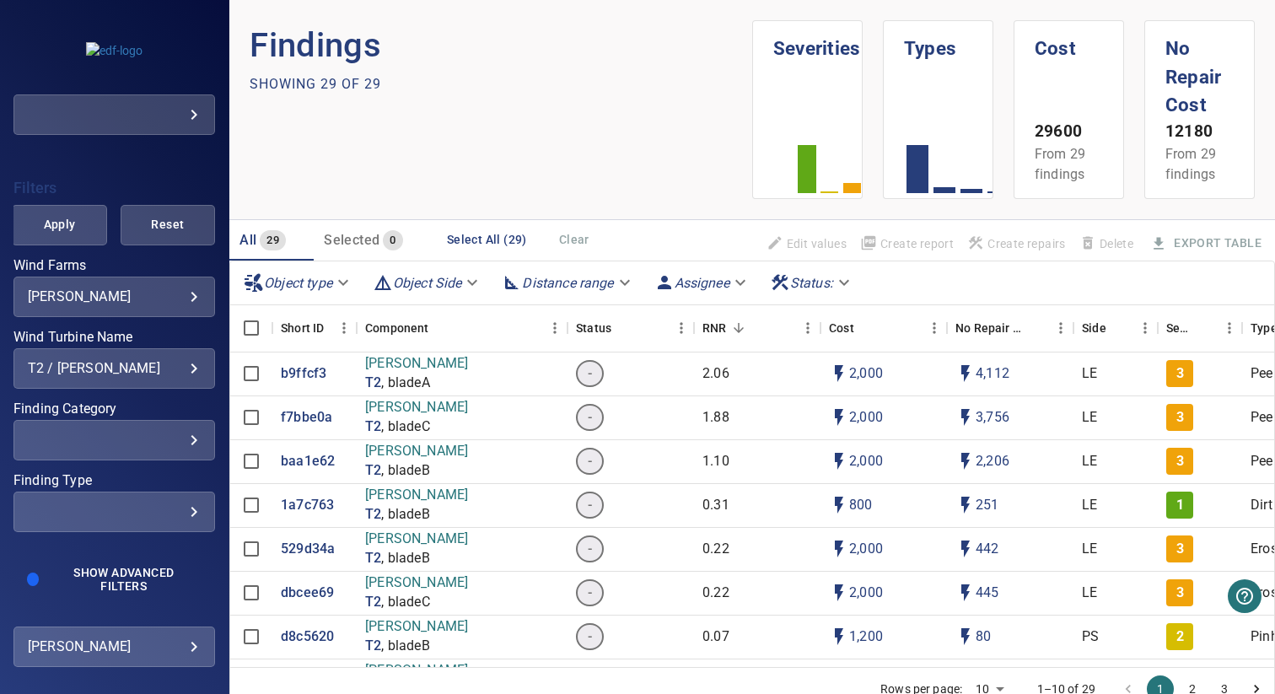
click at [409, 283] on body "**********" at bounding box center [637, 347] width 1275 height 694
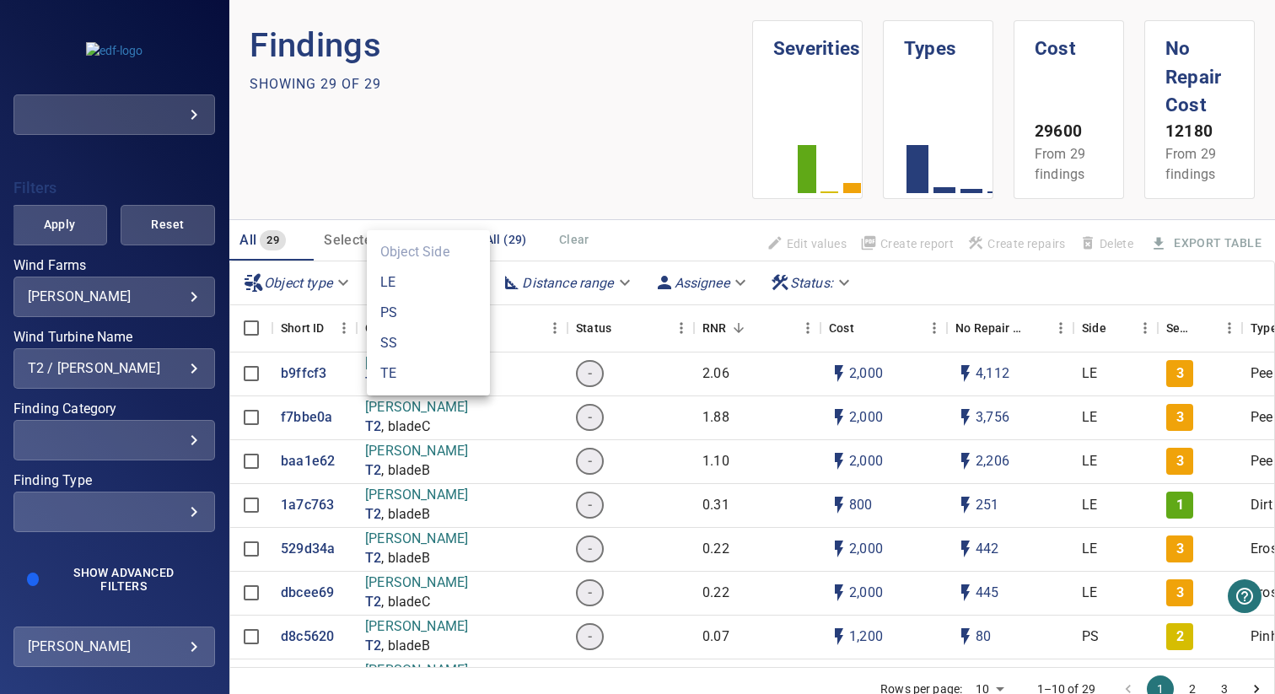
click at [473, 166] on div at bounding box center [637, 347] width 1275 height 694
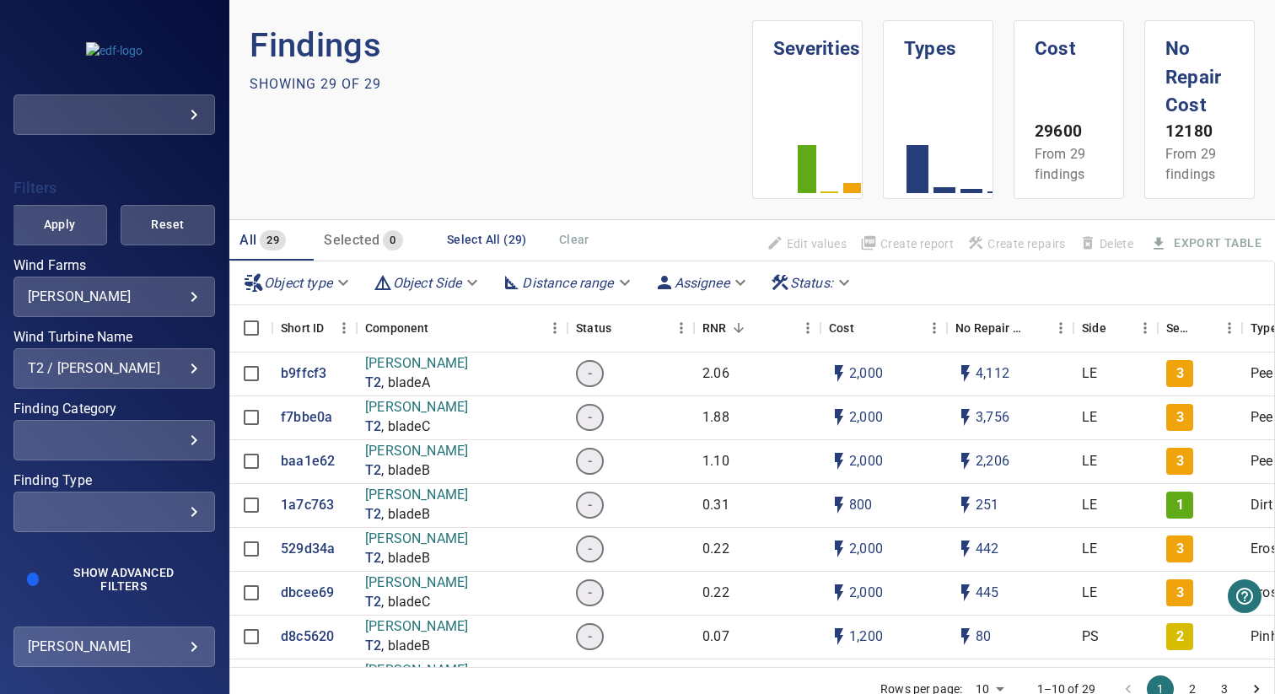
click at [289, 288] on body "**********" at bounding box center [637, 347] width 1275 height 694
click at [326, 305] on li "bladeB" at bounding box center [298, 313] width 123 height 30
type input "******"
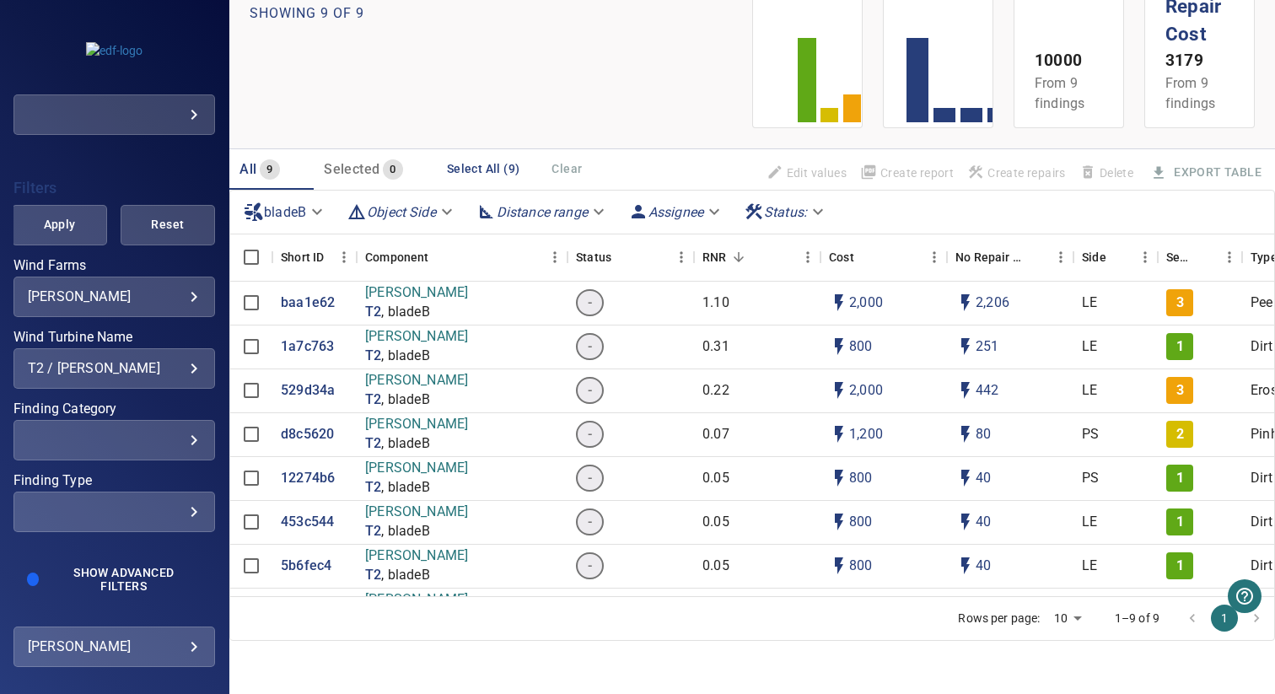
scroll to position [70, 0]
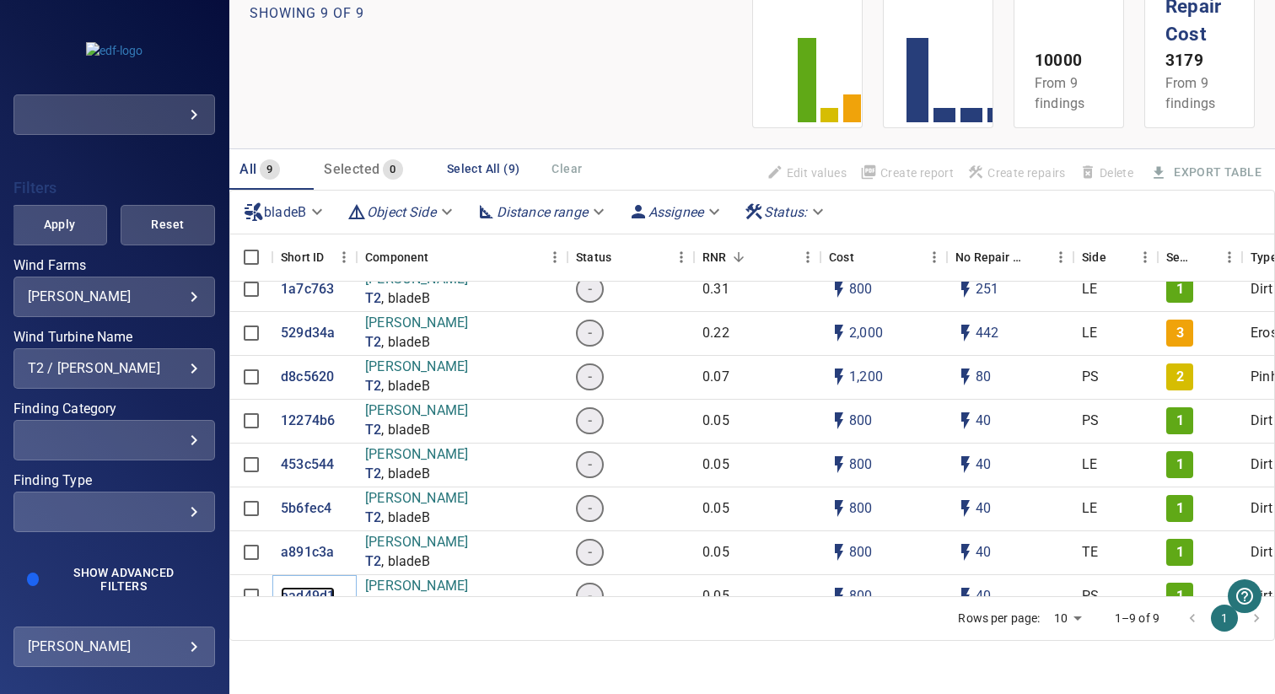
click at [312, 587] on p "ead49d1" at bounding box center [308, 596] width 54 height 19
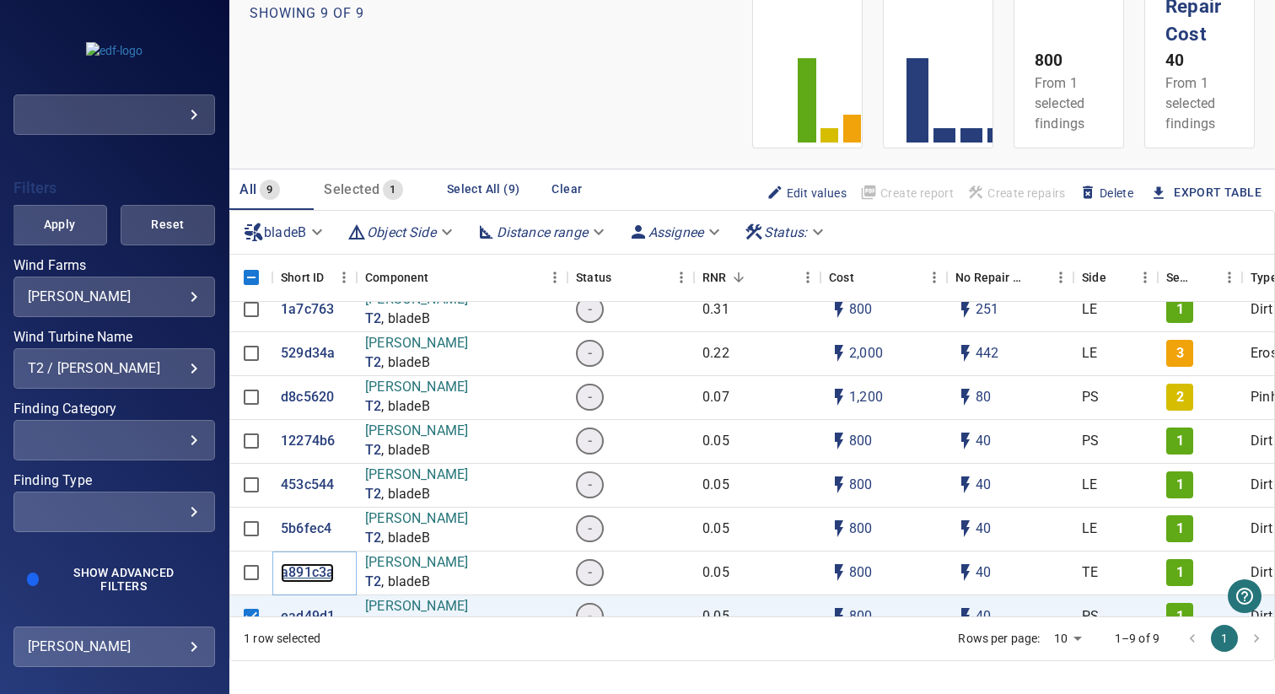
click at [295, 563] on p "a891c3a" at bounding box center [307, 572] width 53 height 19
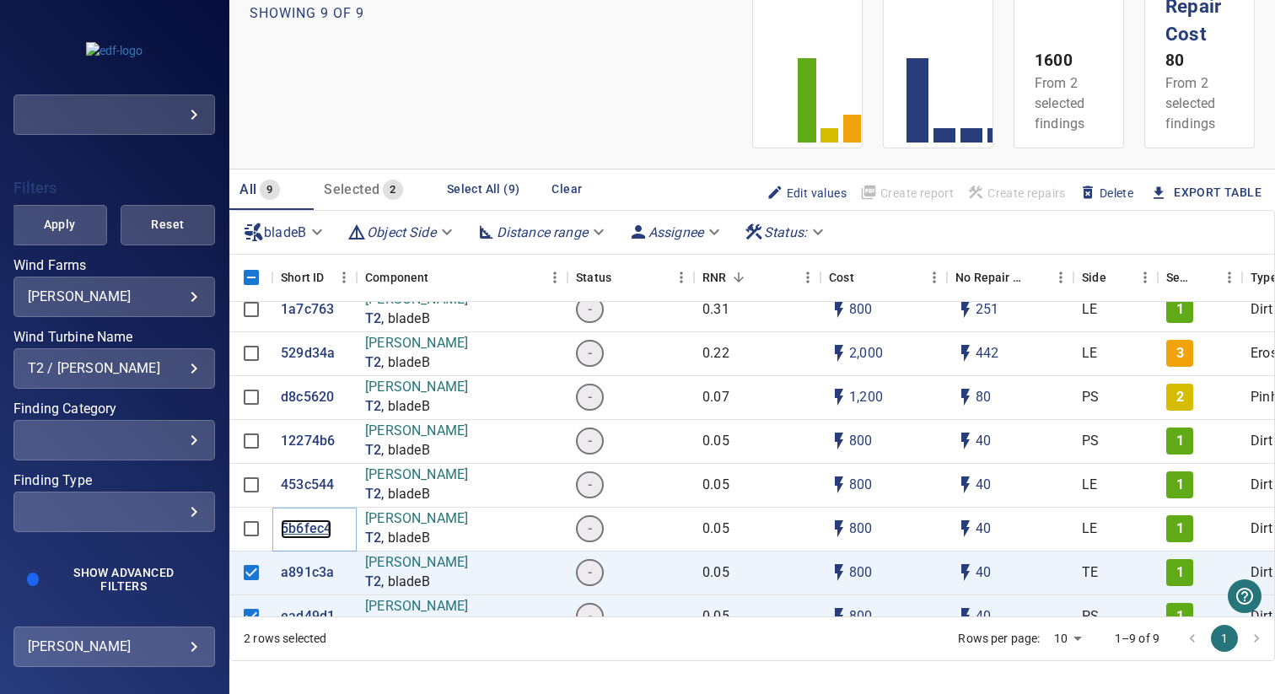
click at [302, 519] on p "5b6fec4" at bounding box center [306, 528] width 51 height 19
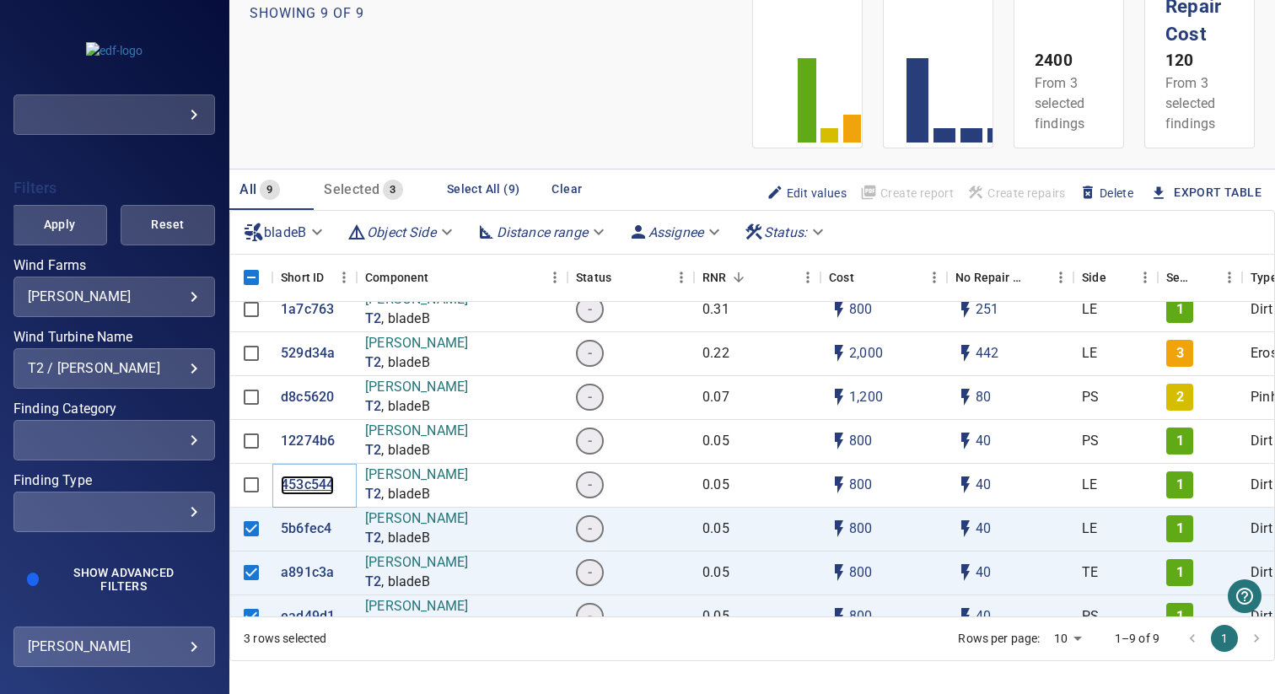
click at [304, 476] on p "453c544" at bounding box center [307, 485] width 53 height 19
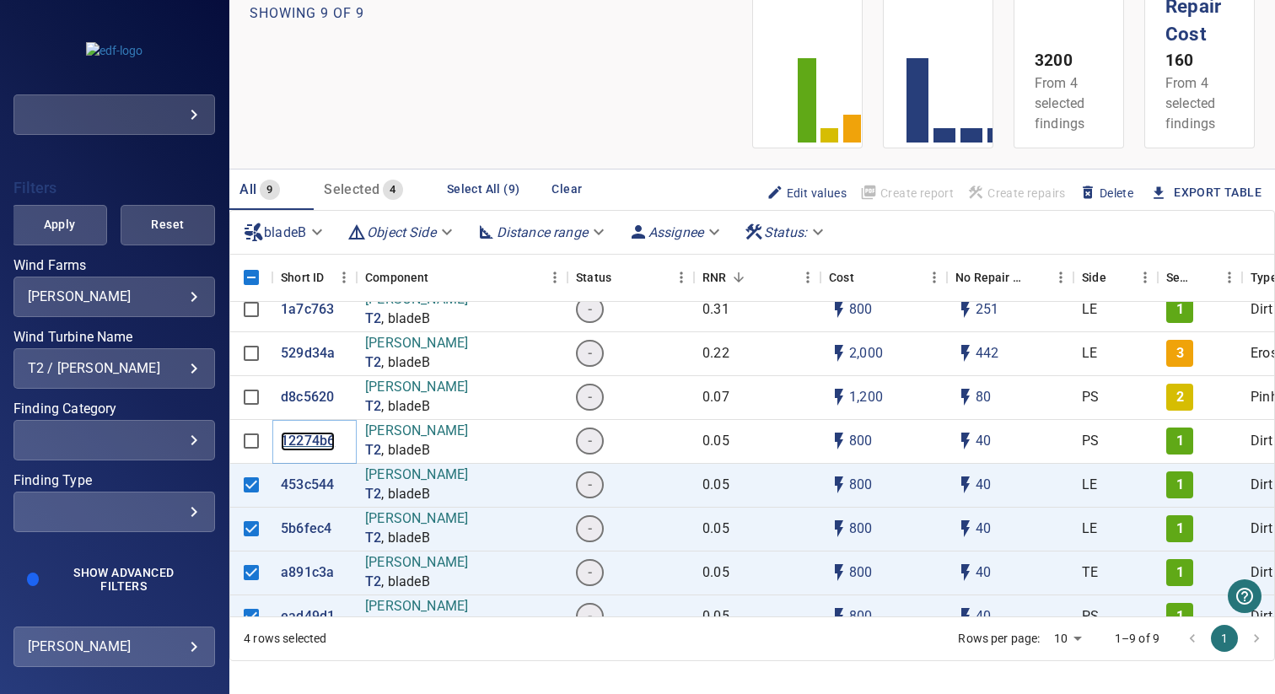
click at [304, 432] on p "12274b6" at bounding box center [308, 441] width 54 height 19
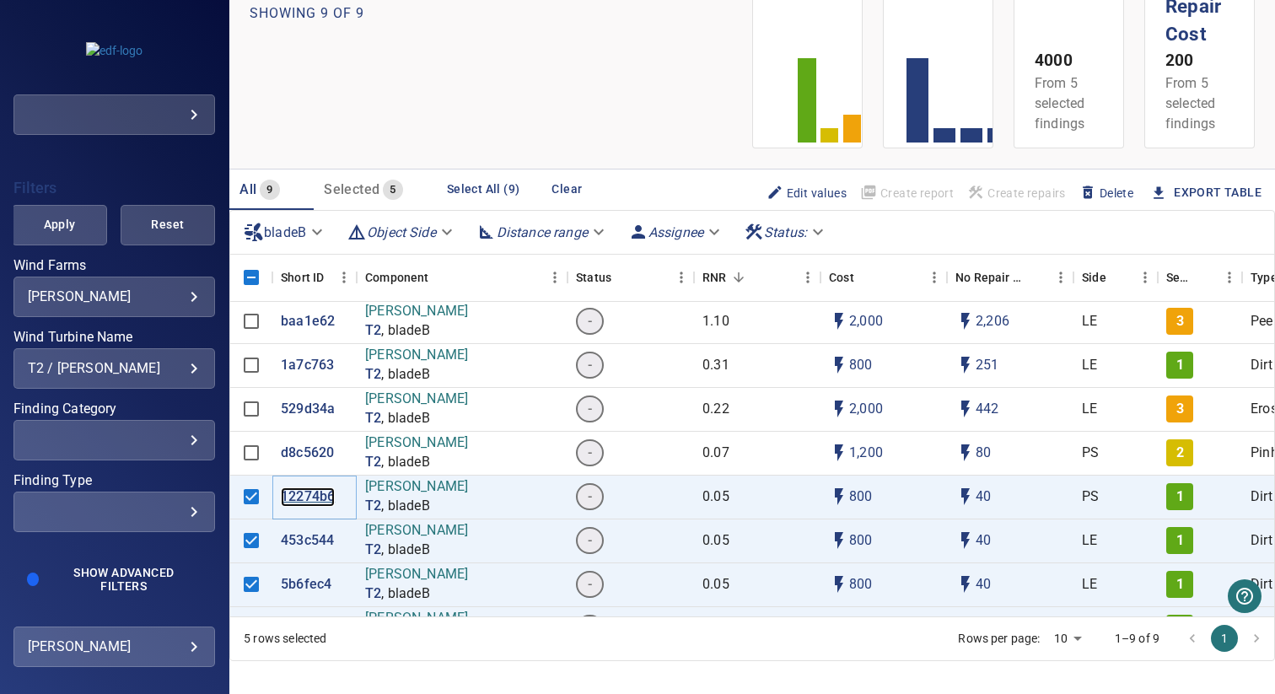
scroll to position [0, 0]
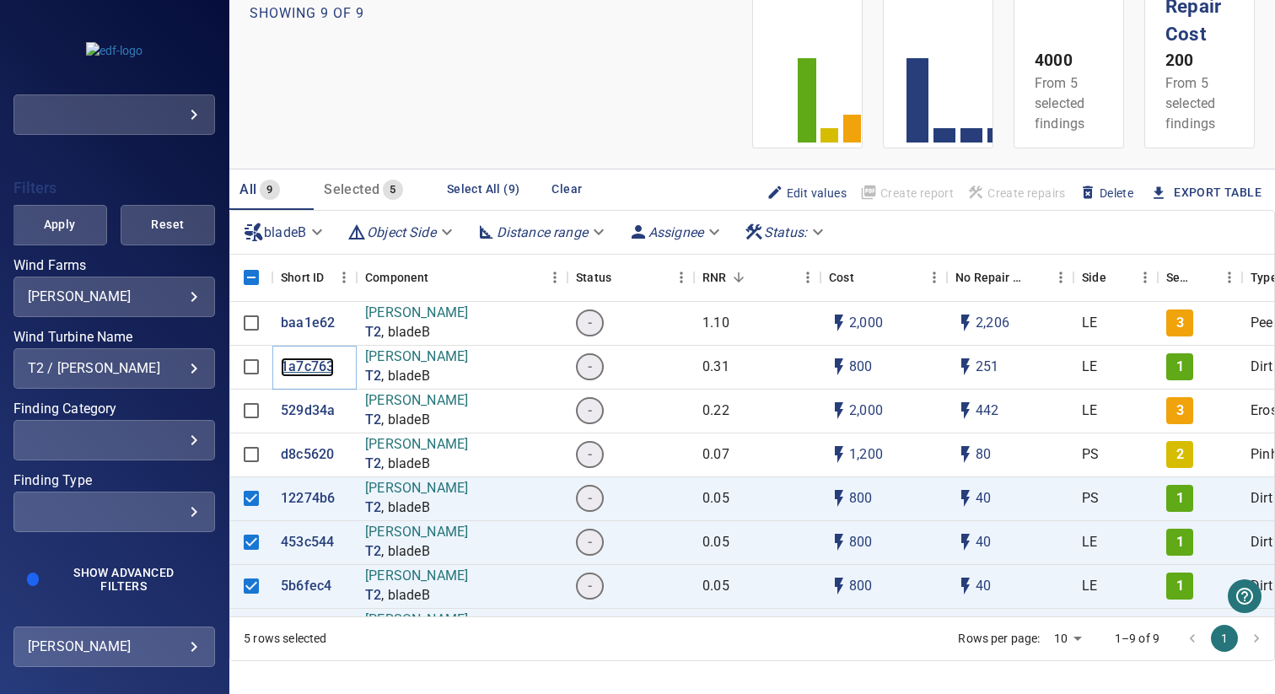
click at [296, 365] on p "1a7c763" at bounding box center [307, 367] width 53 height 19
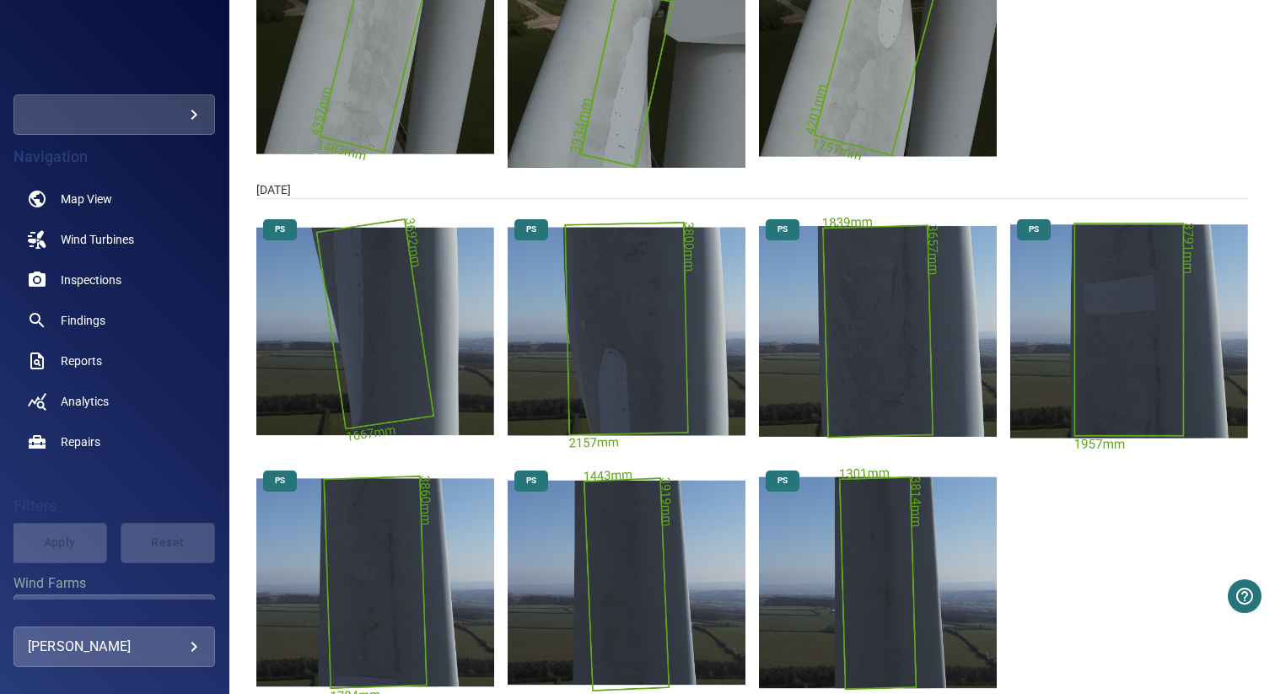
scroll to position [487, 0]
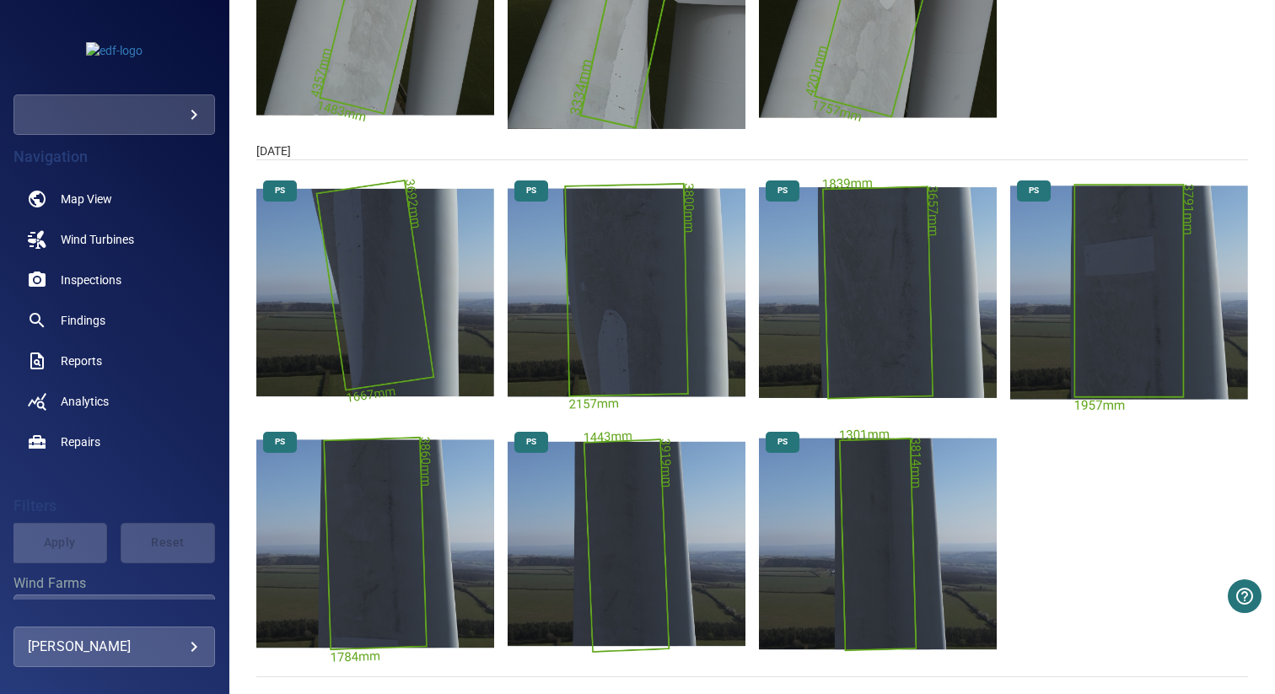
click at [693, 331] on img "Langley/T2/2025-04-08-1/2025-04-08-1/image147wp156.jpg" at bounding box center [627, 293] width 238 height 238
